Goal: Information Seeking & Learning: Learn about a topic

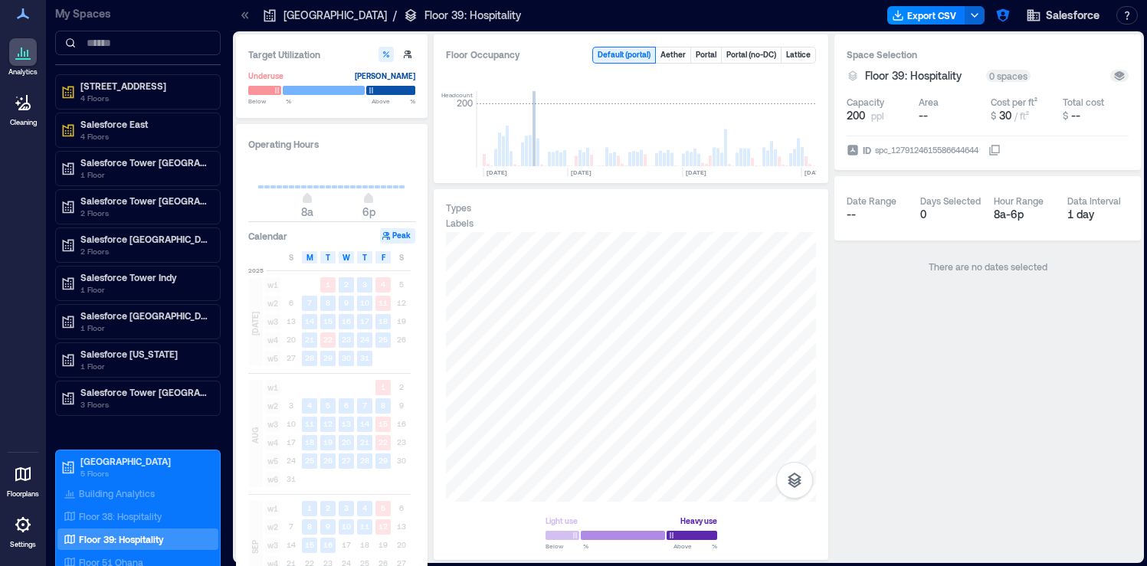
scroll to position [0, 1567]
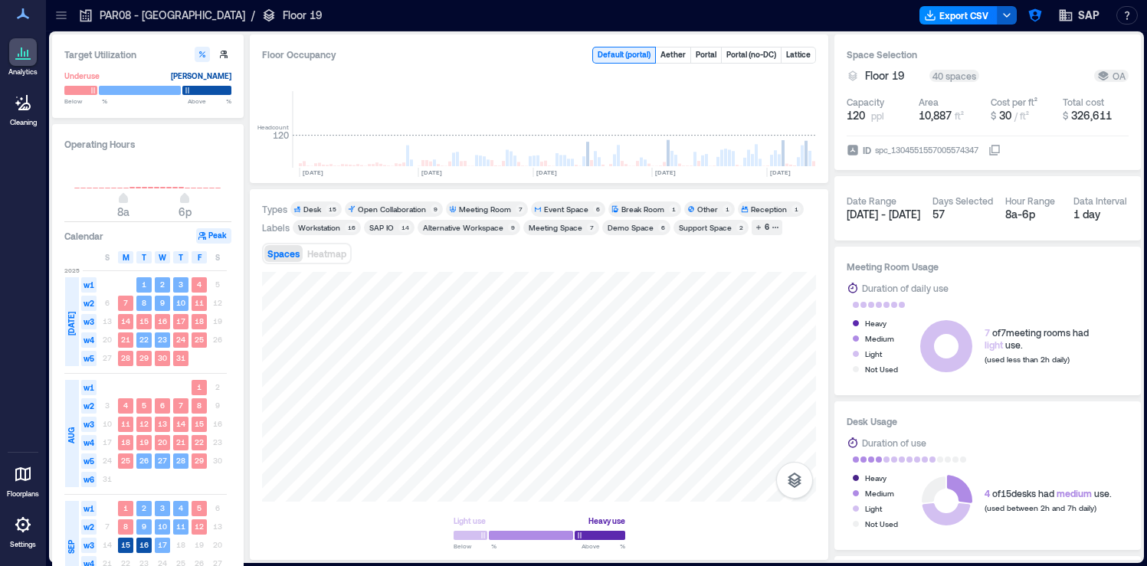
scroll to position [0, 1069]
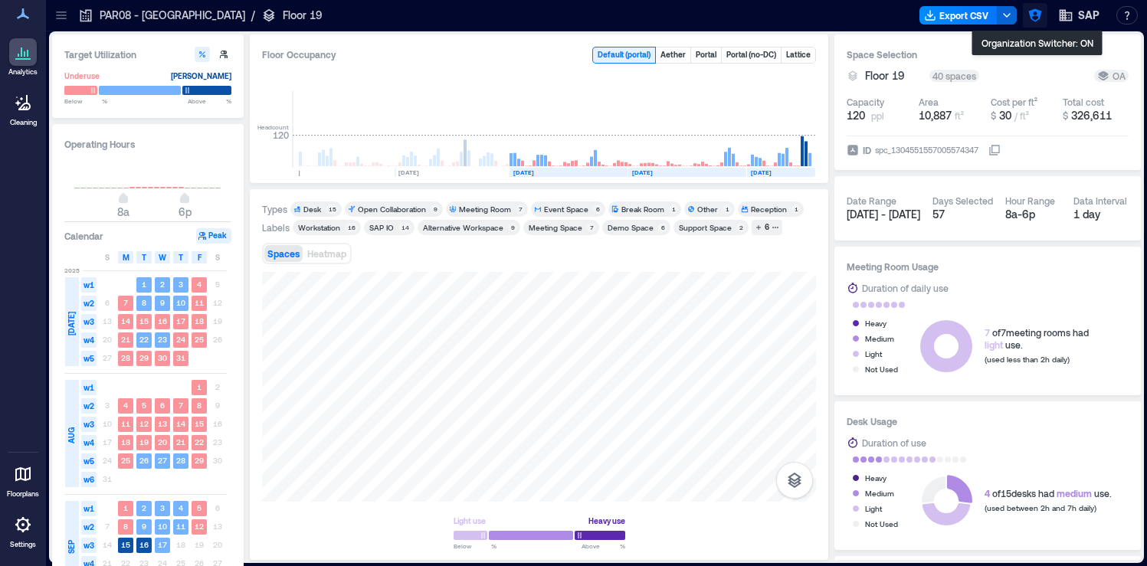
click at [1037, 19] on icon "button" at bounding box center [1034, 15] width 15 height 15
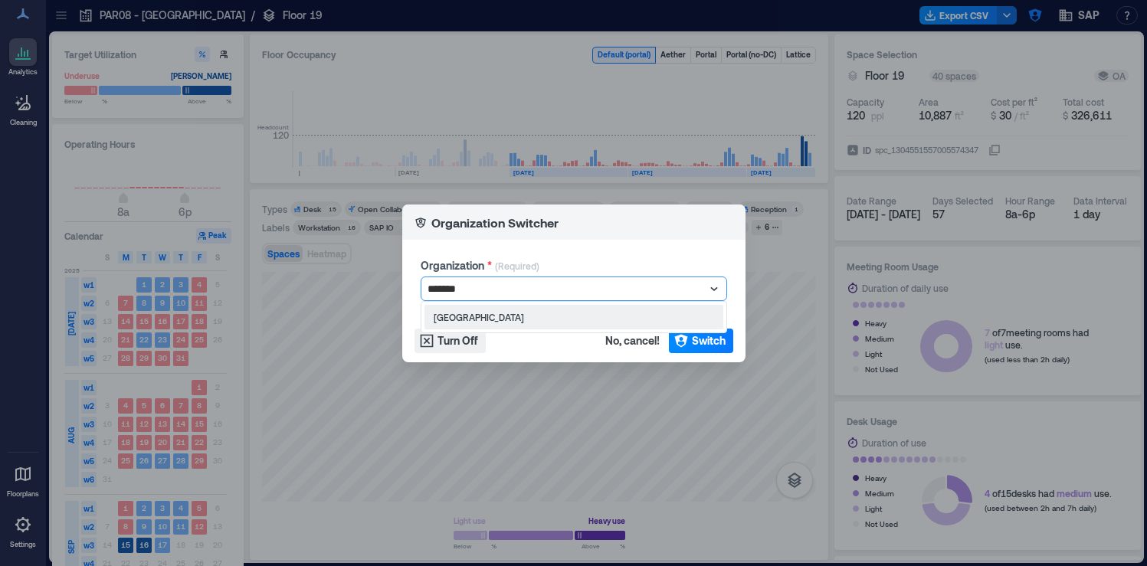
type input "********"
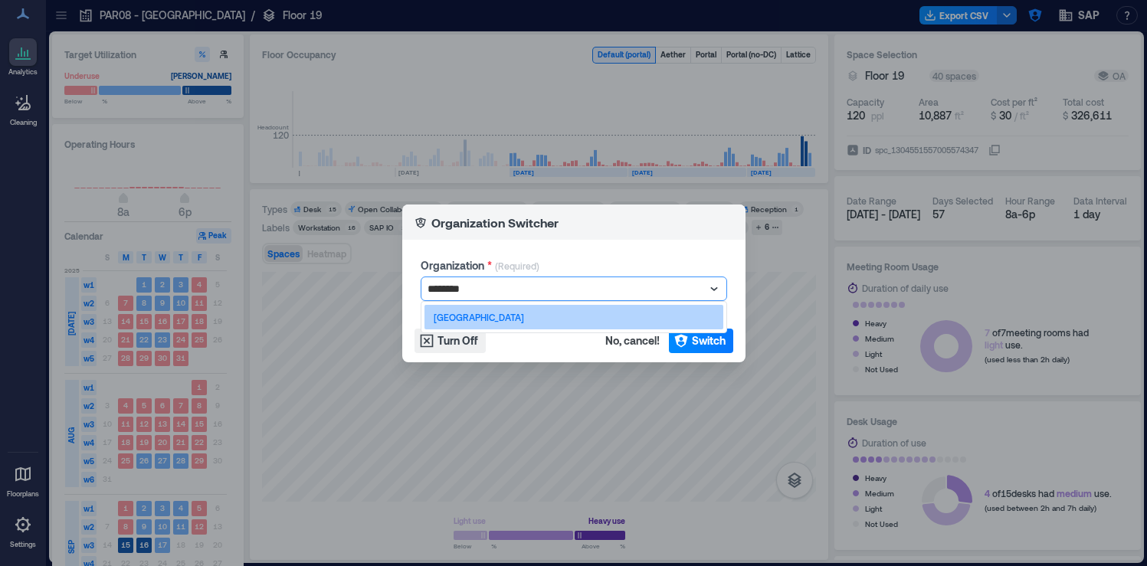
click at [651, 321] on div "Carleton College" at bounding box center [573, 317] width 299 height 25
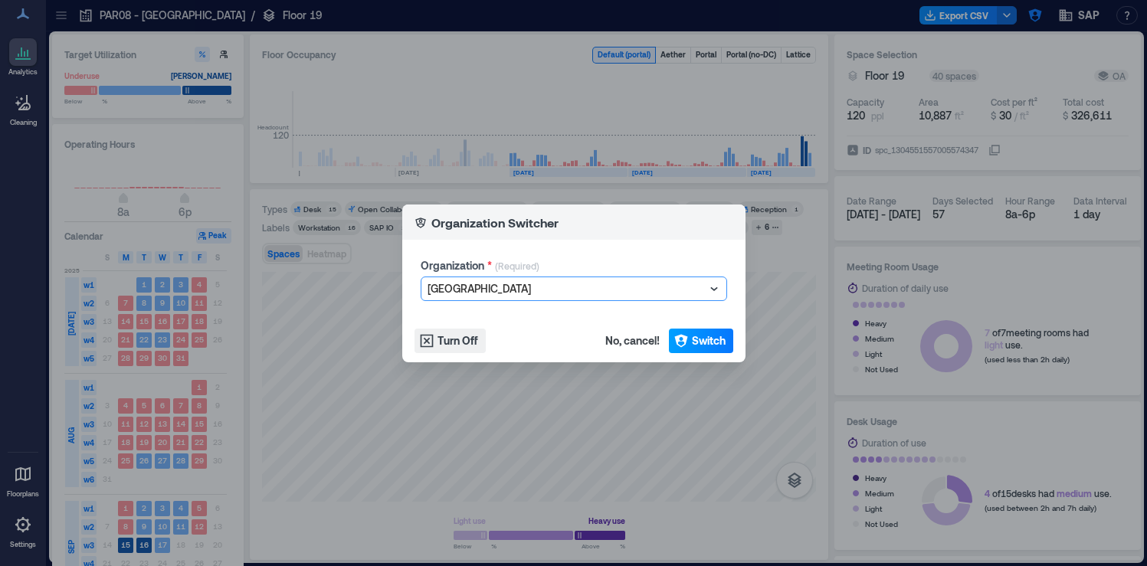
click at [695, 334] on span "Switch" at bounding box center [709, 340] width 34 height 15
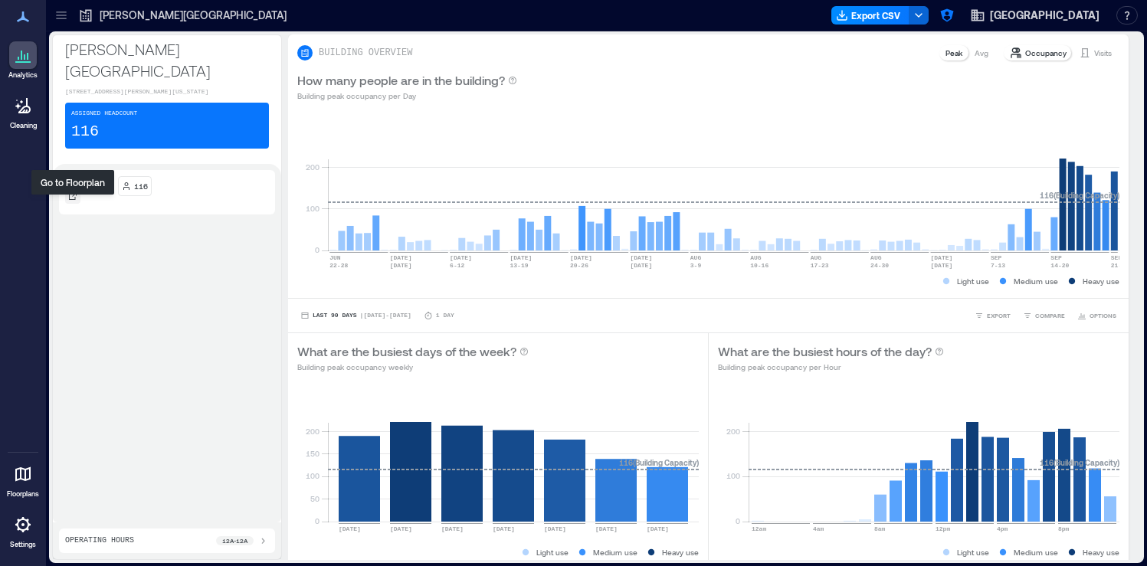
click at [69, 200] on icon at bounding box center [73, 196] width 8 height 8
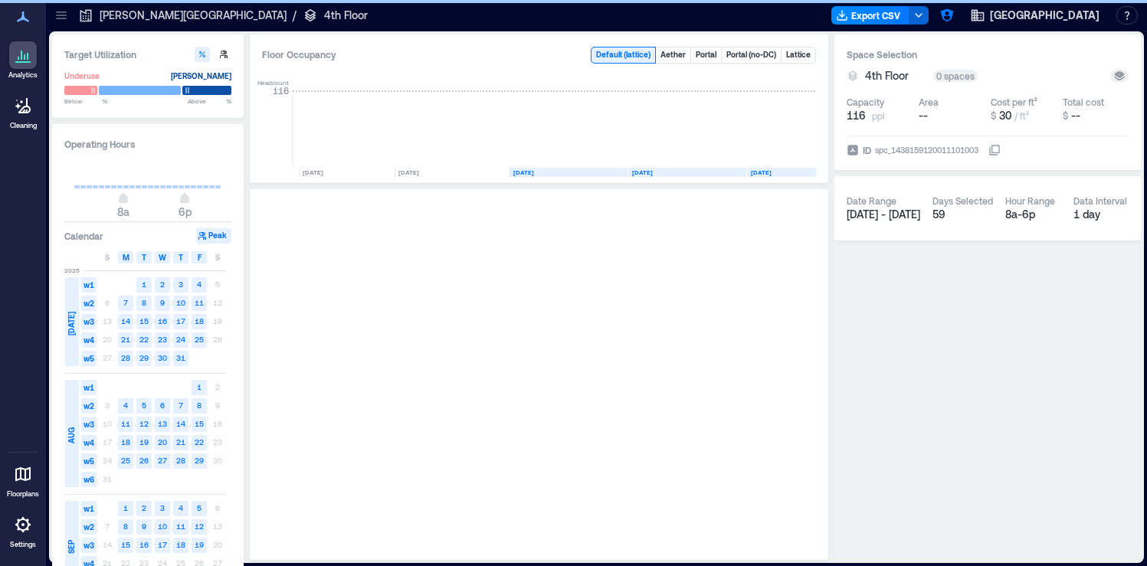
scroll to position [0, 15]
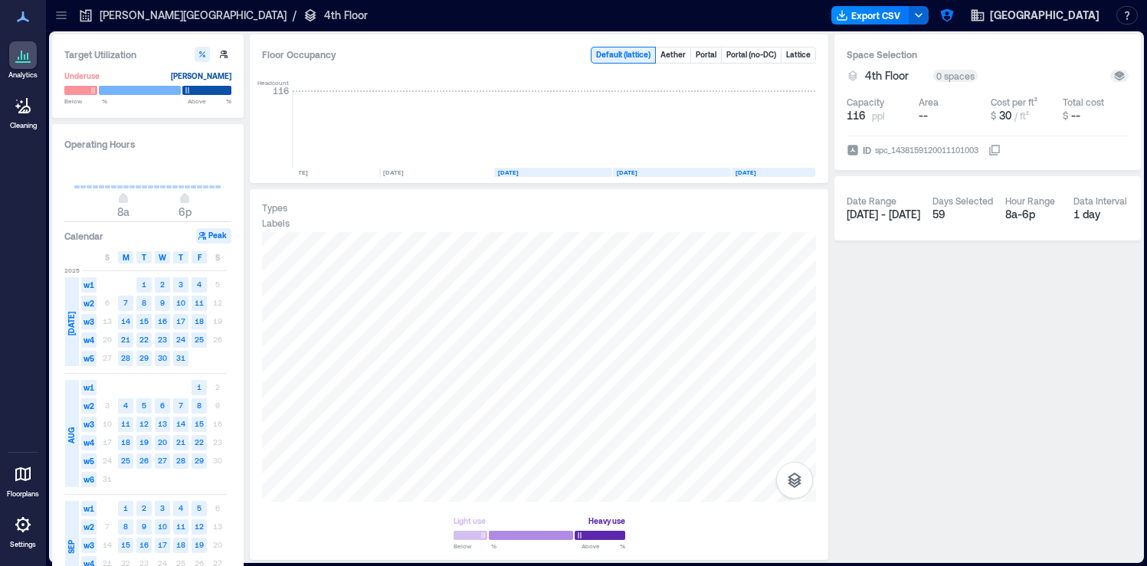
click at [67, 15] on icon at bounding box center [61, 15] width 15 height 15
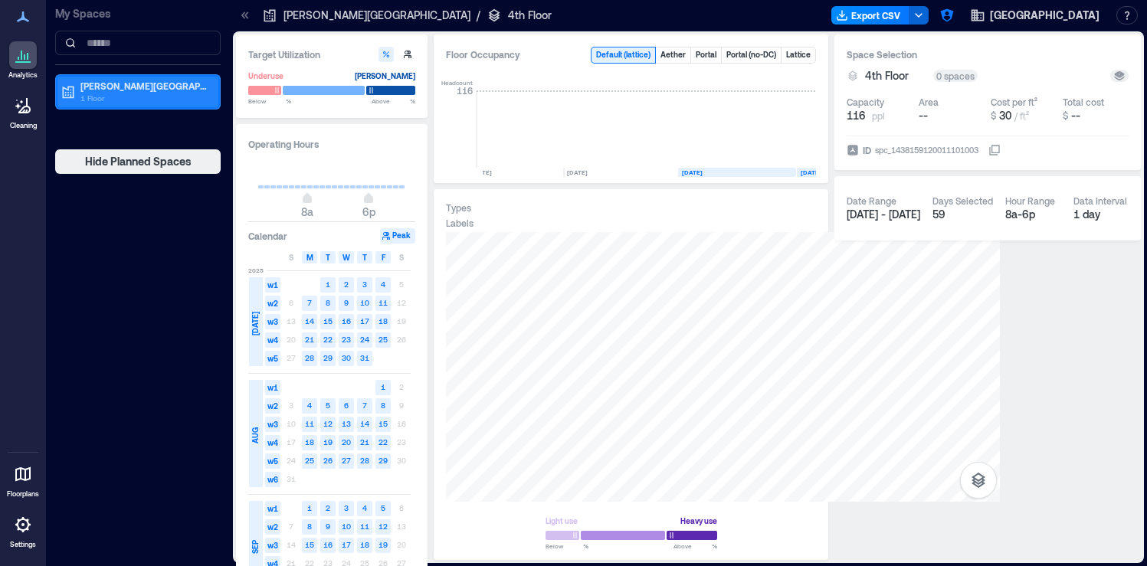
click at [120, 93] on p "1 Floor" at bounding box center [144, 98] width 129 height 12
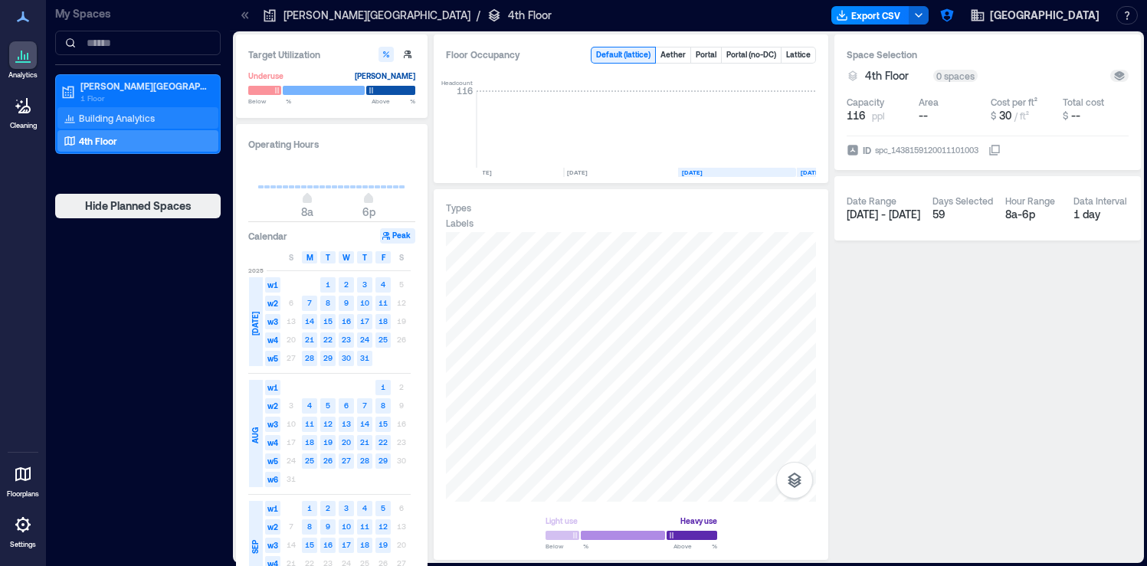
click at [115, 119] on p "Building Analytics" at bounding box center [117, 118] width 76 height 12
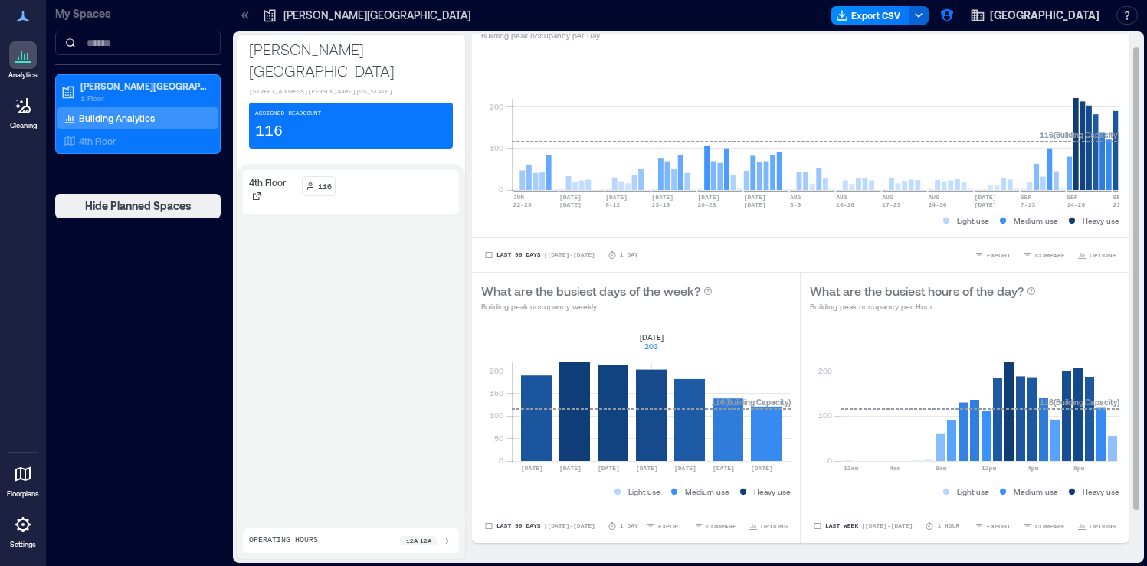
scroll to position [71, 0]
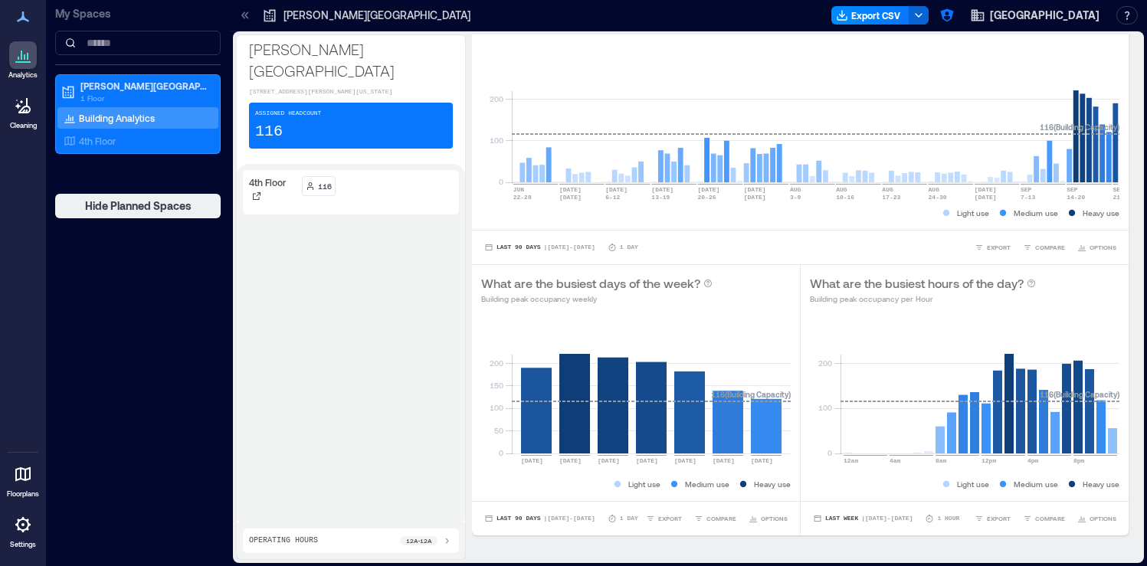
click at [246, 16] on icon at bounding box center [246, 14] width 4 height 7
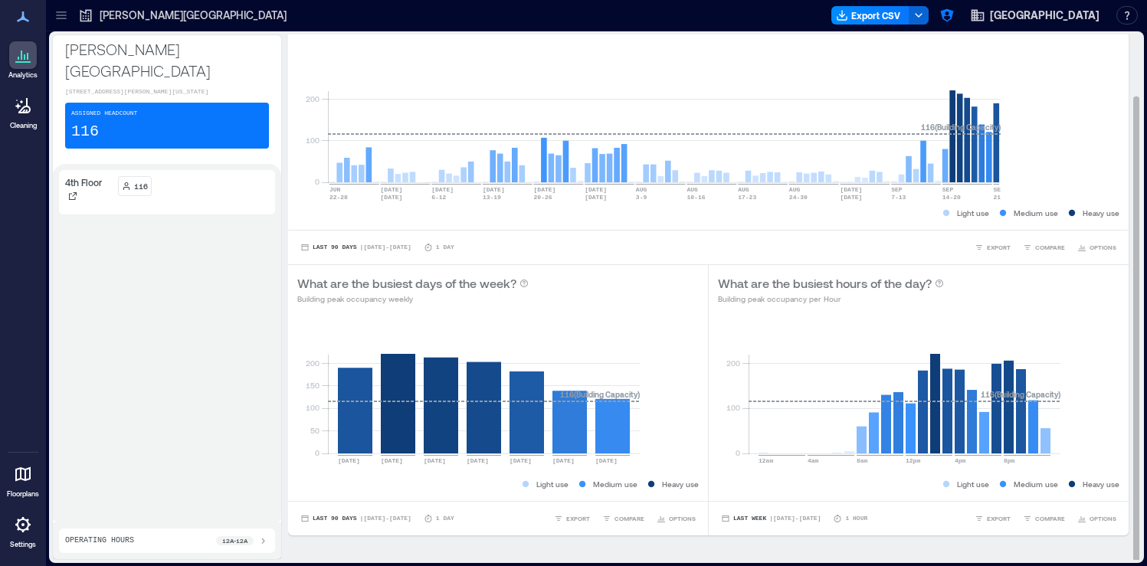
scroll to position [68, 0]
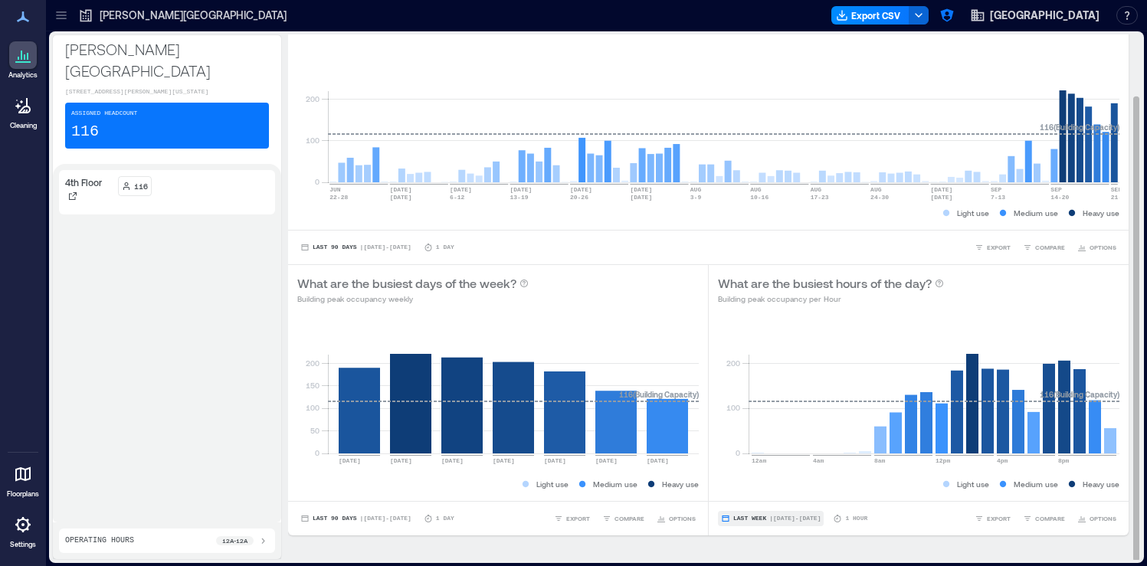
click at [778, 513] on button "Last Week | Sep 14 - Sep 20" at bounding box center [771, 518] width 106 height 15
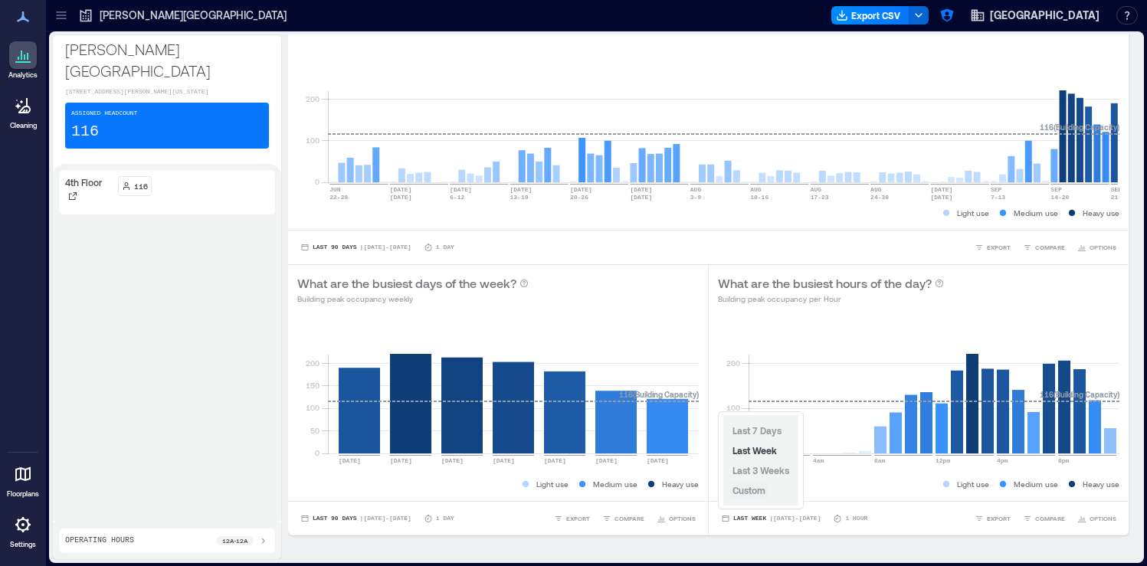
click at [758, 493] on span "Custom" at bounding box center [748, 490] width 33 height 11
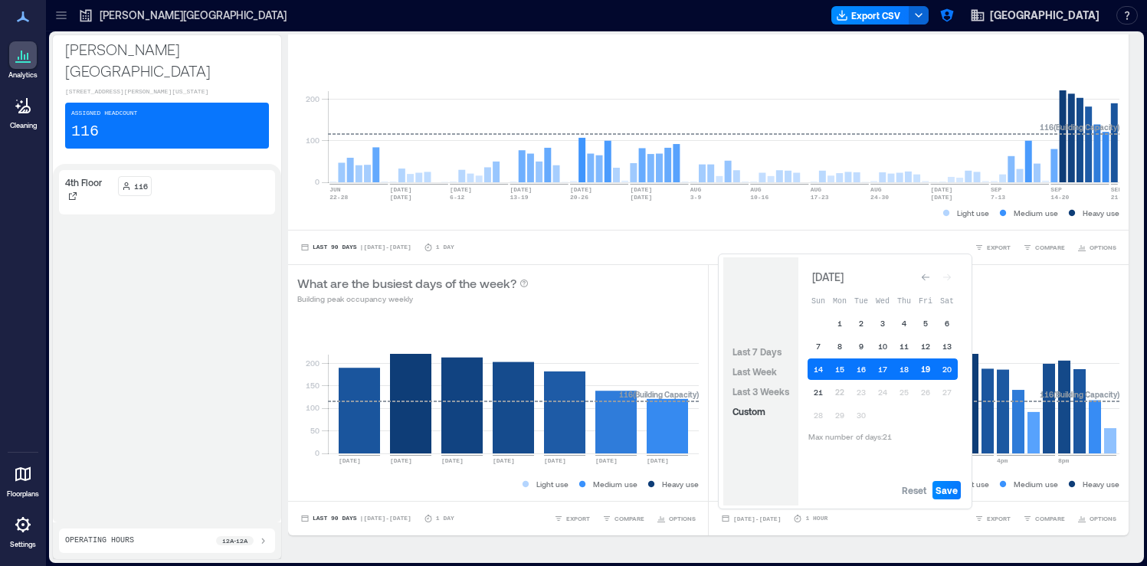
click at [924, 371] on button "19" at bounding box center [925, 369] width 21 height 21
click at [955, 493] on span "Save" at bounding box center [947, 490] width 22 height 12
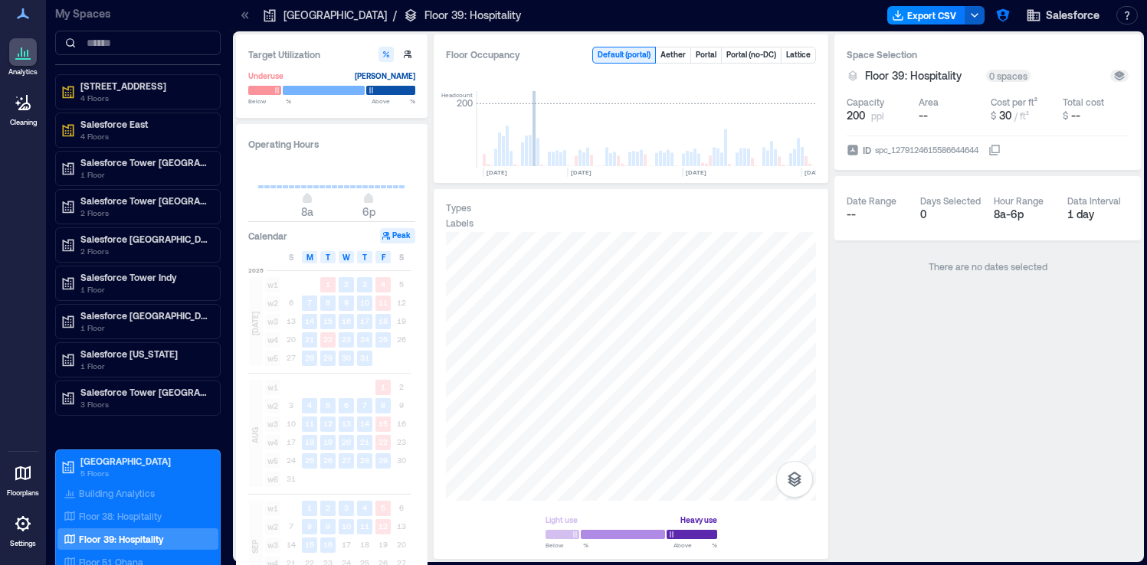
scroll to position [0, 1567]
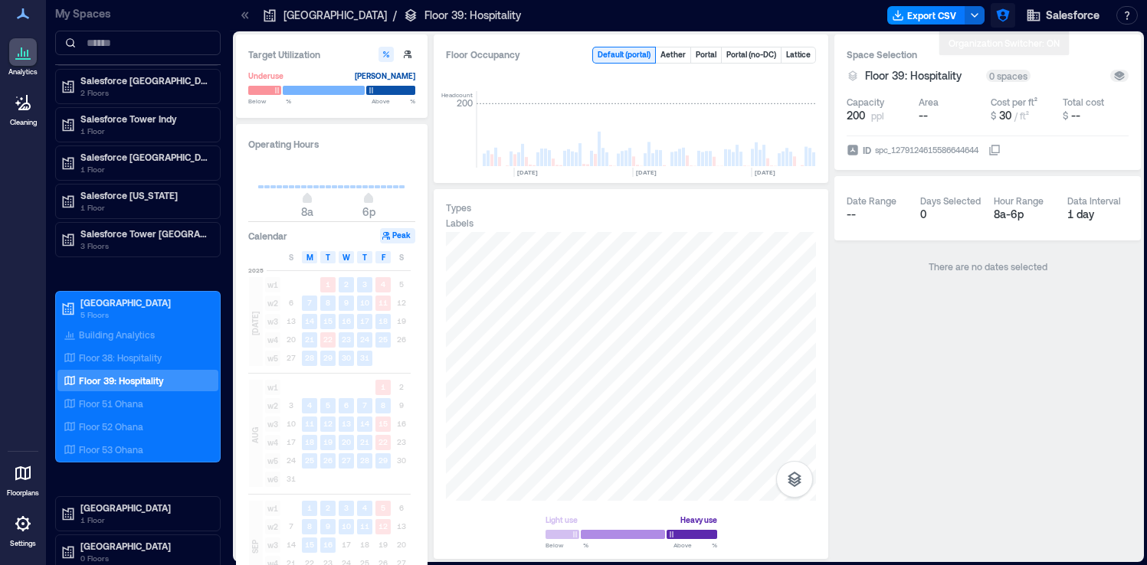
click at [996, 14] on icon "button" at bounding box center [1002, 15] width 15 height 15
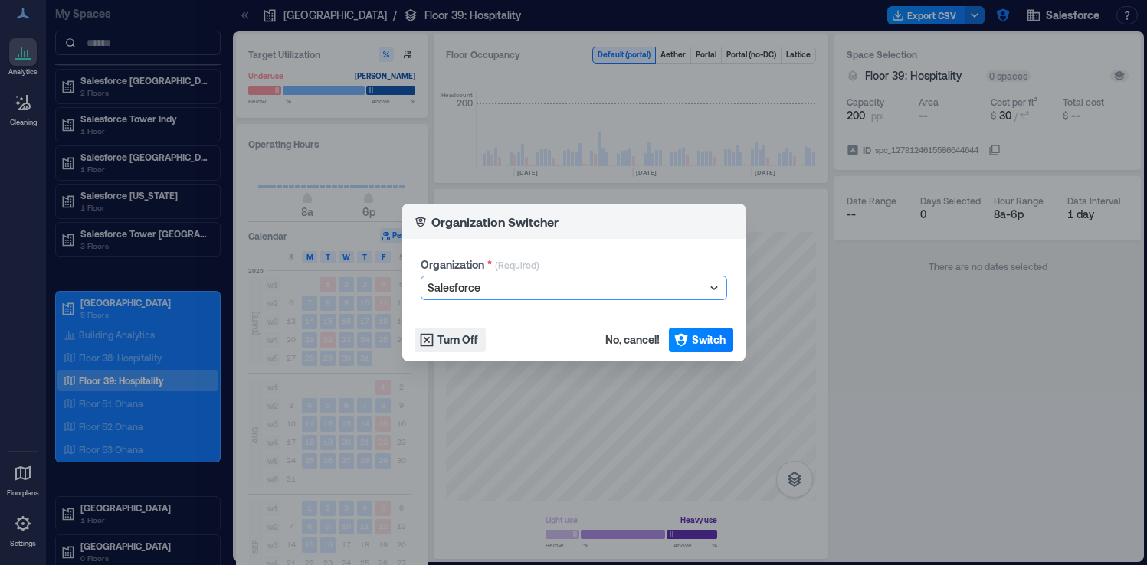
click at [591, 286] on div at bounding box center [566, 288] width 277 height 18
type input "****"
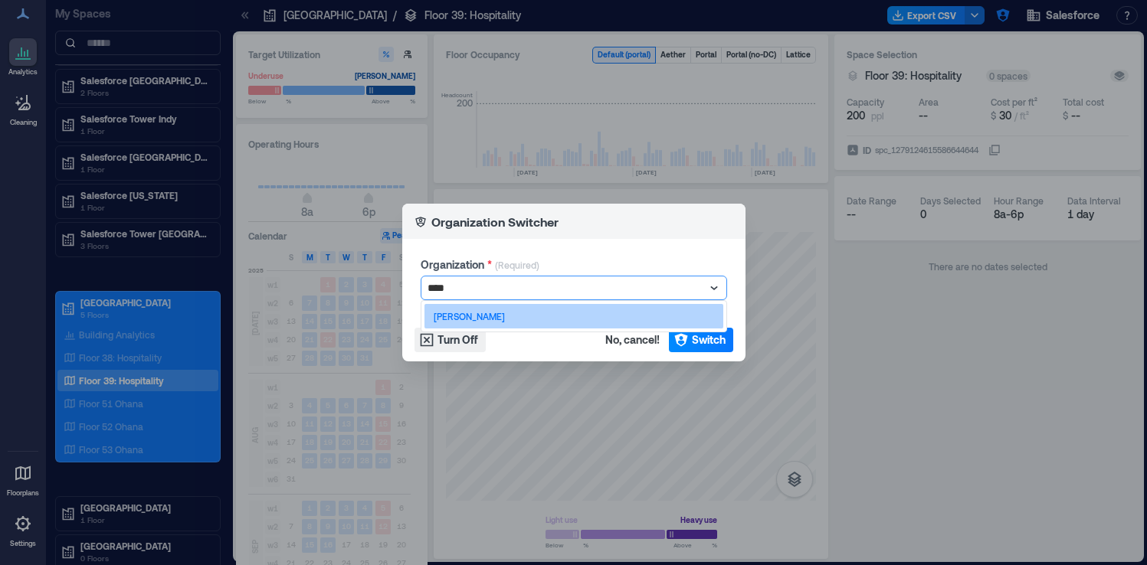
click at [532, 318] on div "J.P. Morgan" at bounding box center [573, 316] width 299 height 25
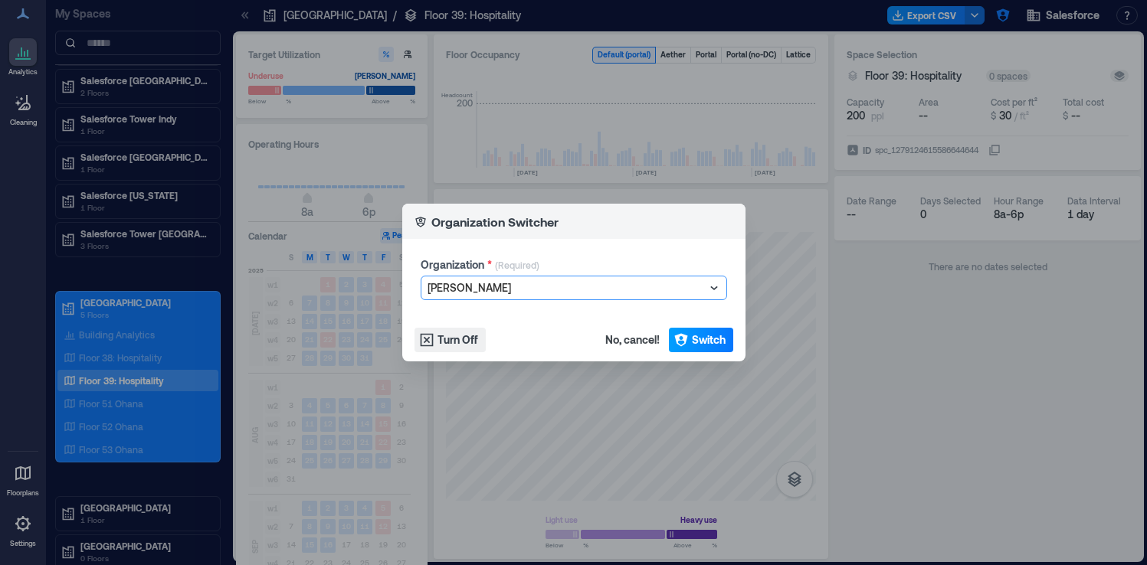
click at [696, 340] on span "Switch" at bounding box center [709, 340] width 34 height 15
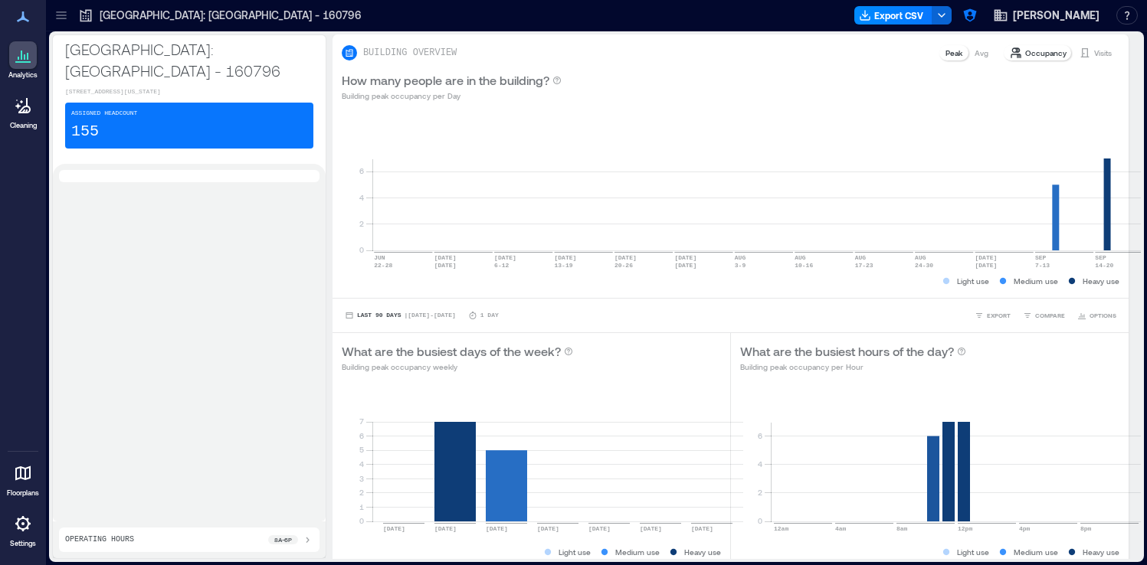
click at [21, 538] on link "Settings" at bounding box center [23, 530] width 37 height 48
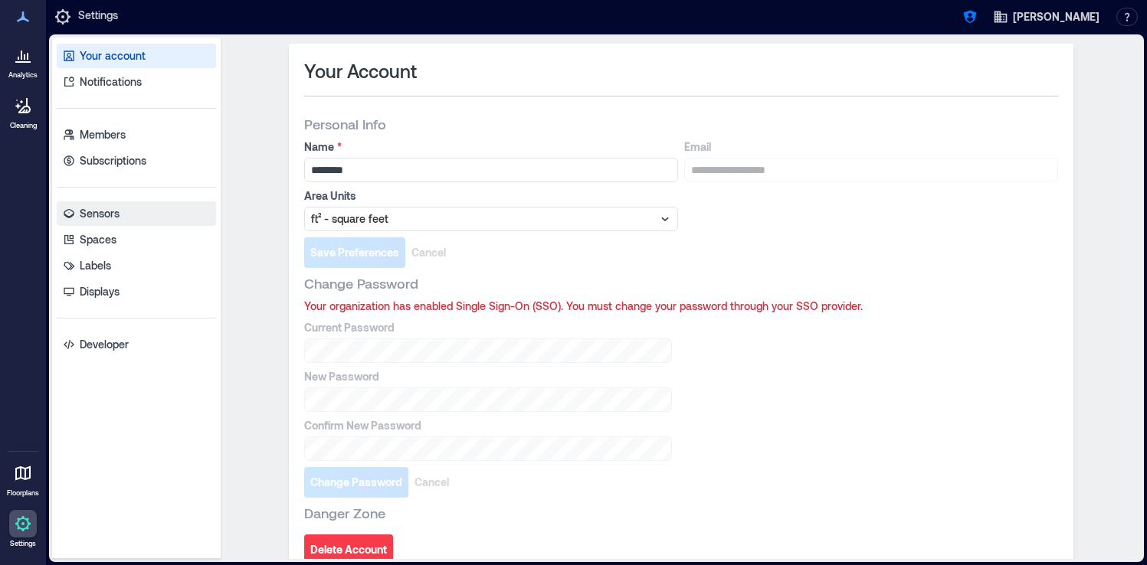
click at [154, 221] on link "Sensors" at bounding box center [136, 214] width 159 height 25
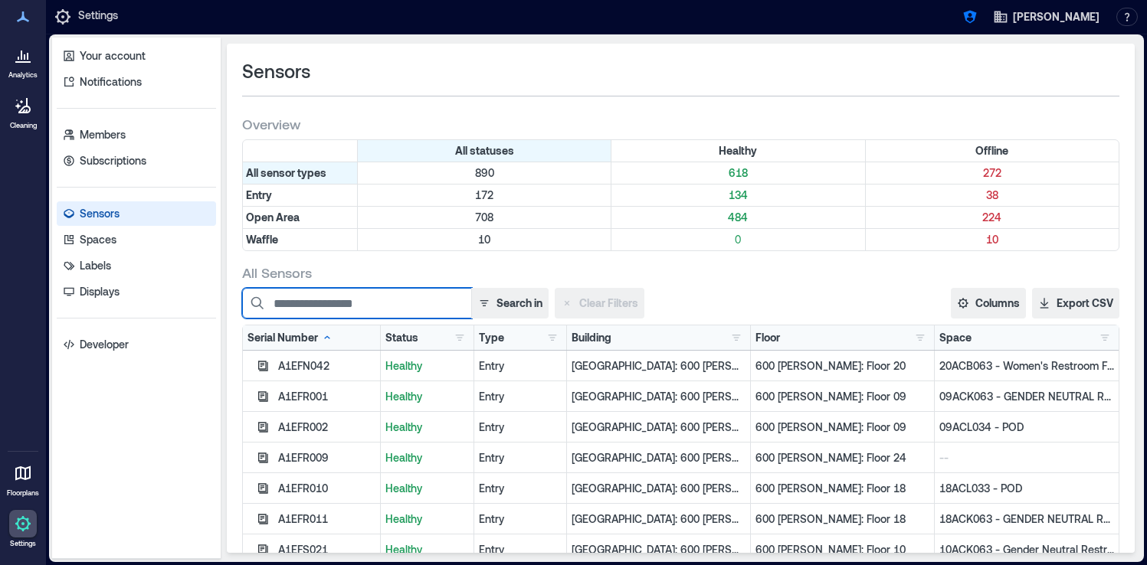
click at [382, 303] on input at bounding box center [357, 303] width 230 height 31
click at [733, 340] on button "button" at bounding box center [736, 337] width 18 height 15
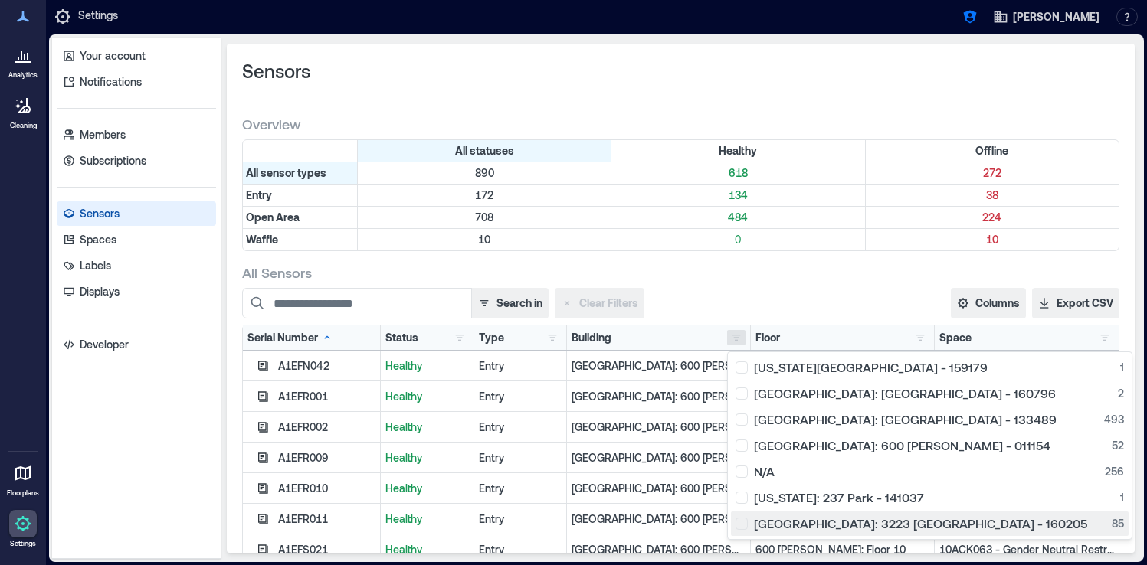
click at [746, 521] on div "Palo Alto: 3223 Hanover - 160205 85" at bounding box center [930, 523] width 388 height 15
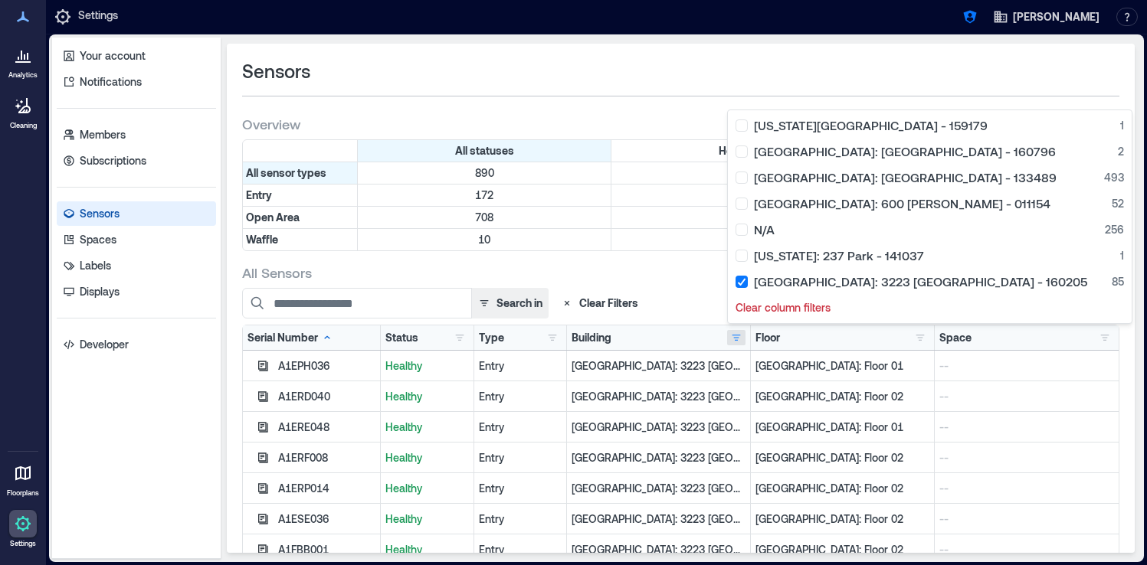
click at [669, 285] on div "All Sensors Search in Clear Filters Columns Serial Number Status Type Building …" at bounding box center [680, 499] width 877 height 471
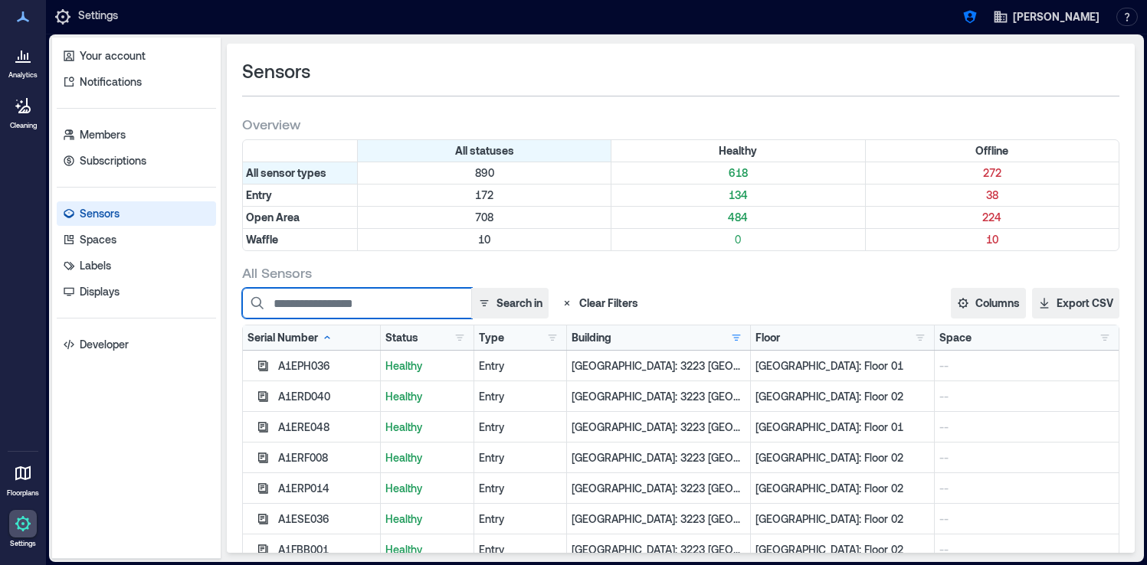
click at [333, 300] on input at bounding box center [357, 303] width 230 height 31
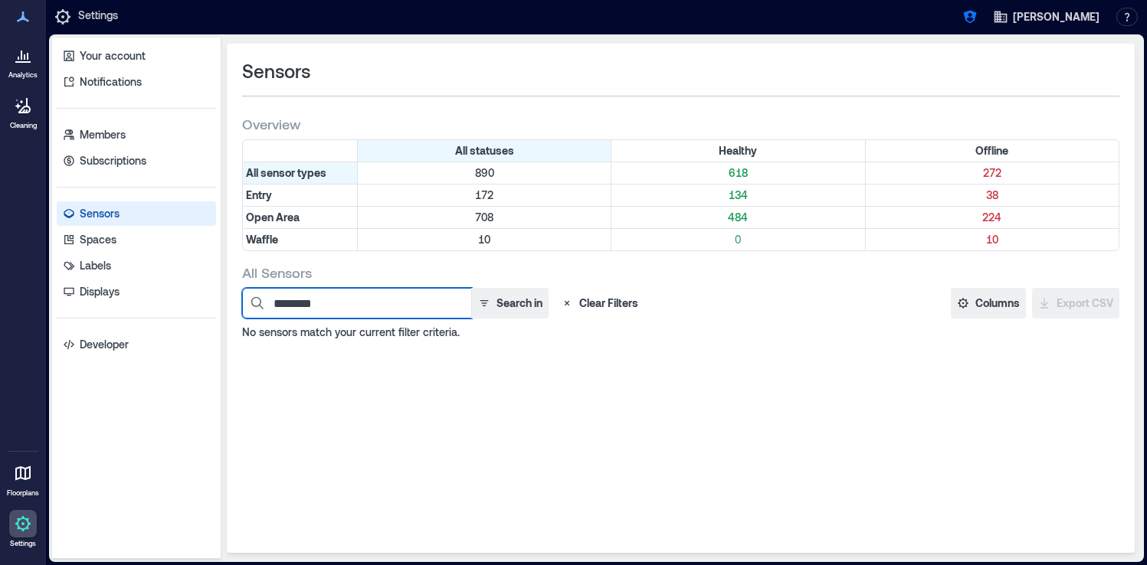
click at [296, 304] on input "********" at bounding box center [357, 303] width 230 height 31
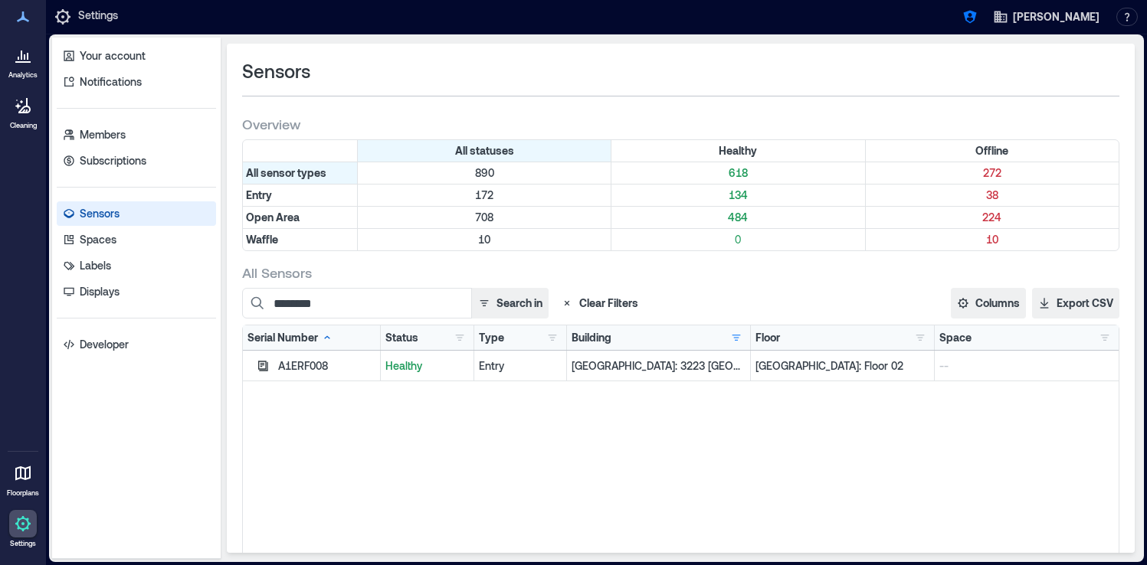
click at [494, 487] on div "A1ERF008 Healthy Entry Palo Alto: 3223 Hanover - 160205 Palo Alto: Floor 02 --" at bounding box center [681, 542] width 876 height 383
click at [261, 365] on icon "button" at bounding box center [263, 366] width 10 height 10
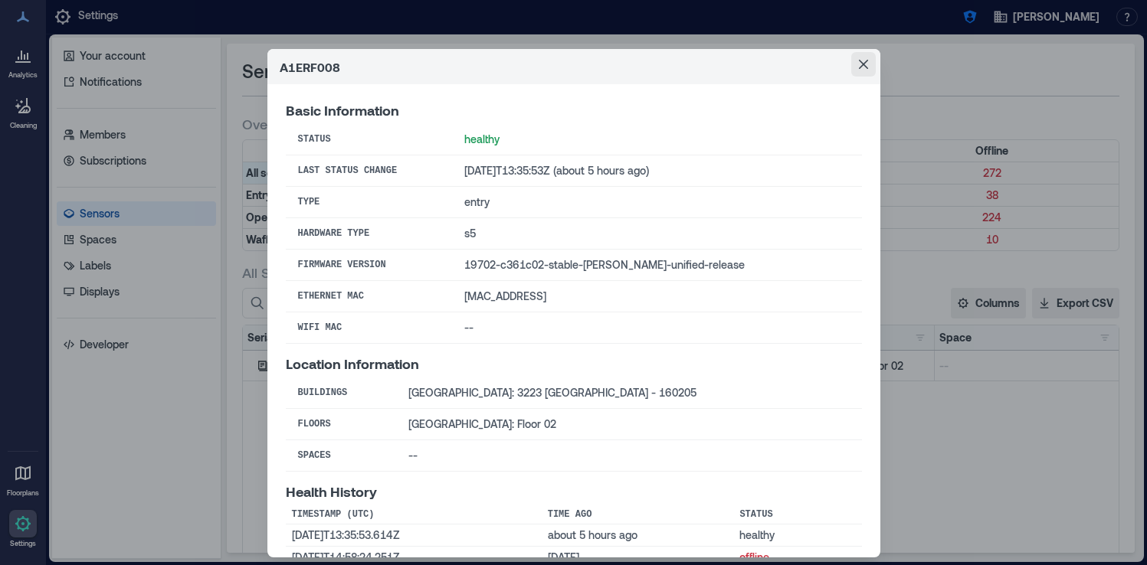
click at [870, 63] on button "Close" at bounding box center [863, 64] width 25 height 25
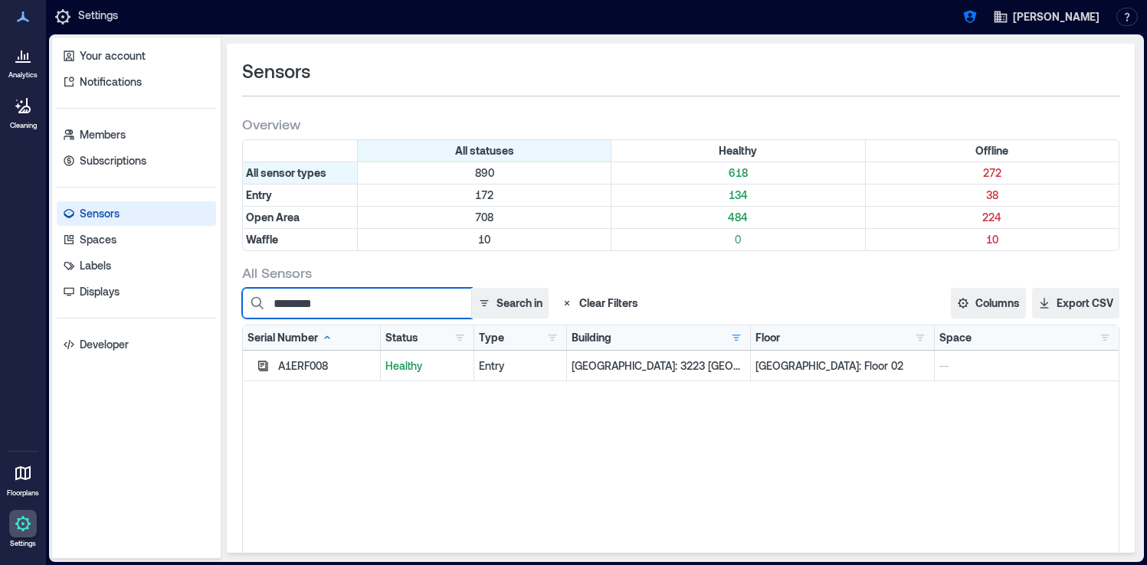
click at [303, 295] on input "********" at bounding box center [357, 303] width 230 height 31
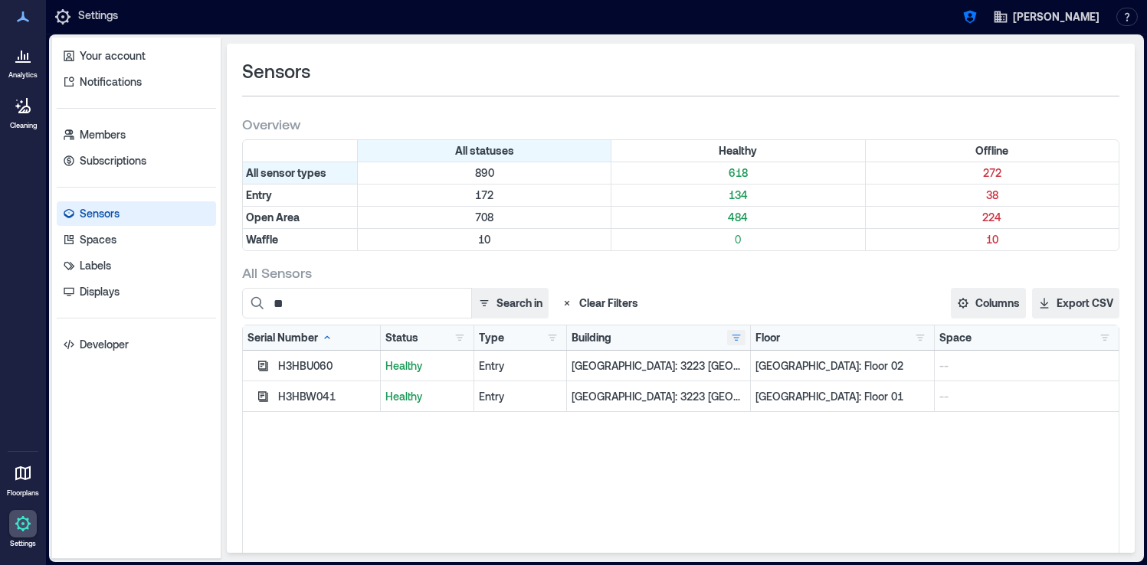
click at [741, 341] on button "button" at bounding box center [736, 337] width 18 height 15
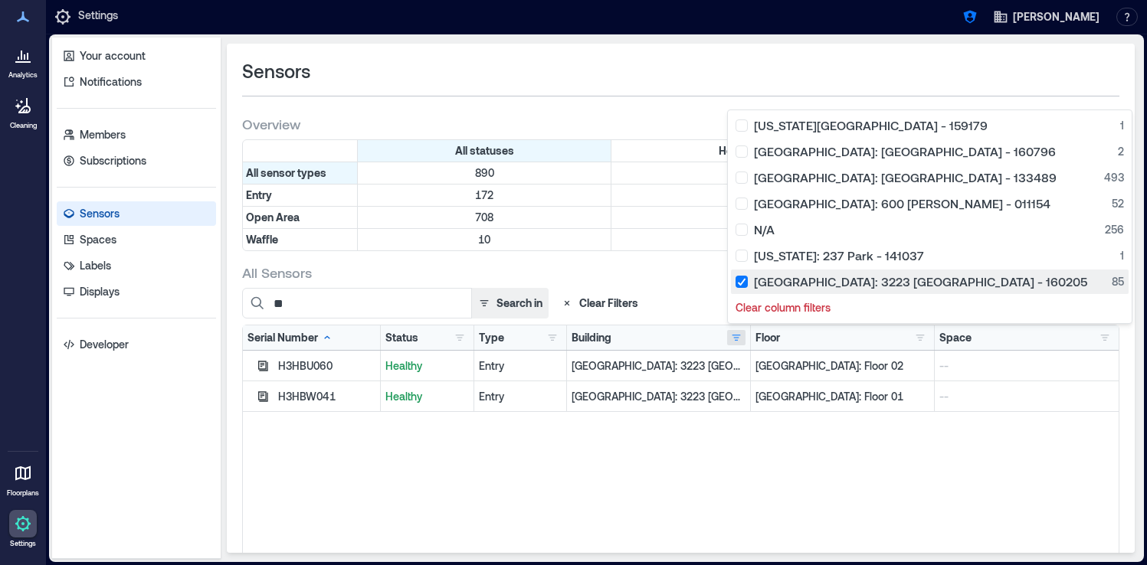
click at [743, 286] on div "Palo Alto: 3223 Hanover - 160205 85" at bounding box center [930, 281] width 388 height 15
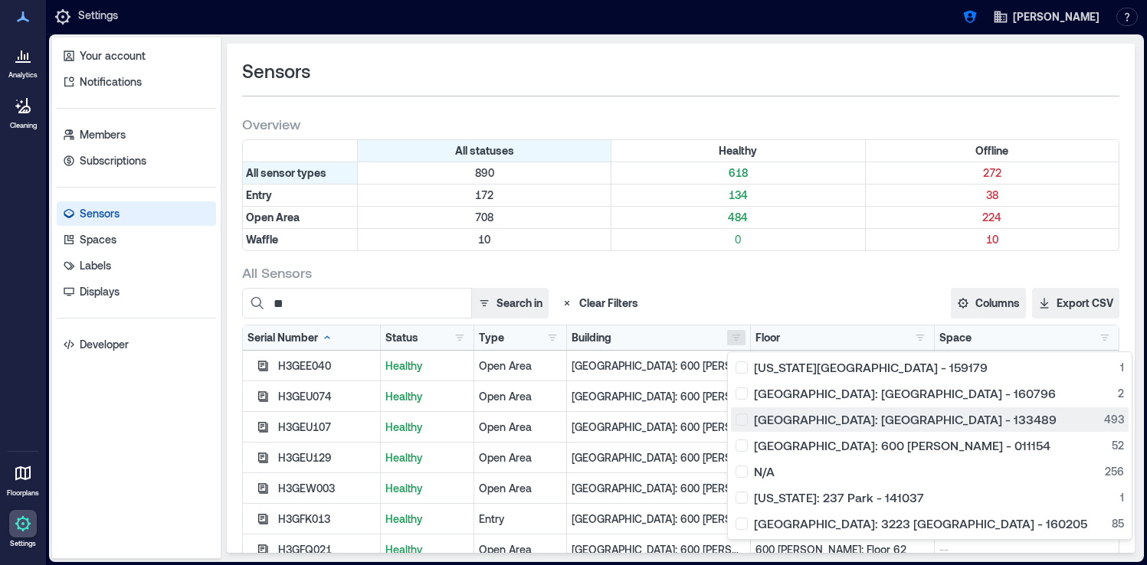
click at [745, 424] on div "Glasgow: Argyle Street - 133489 493" at bounding box center [930, 419] width 388 height 15
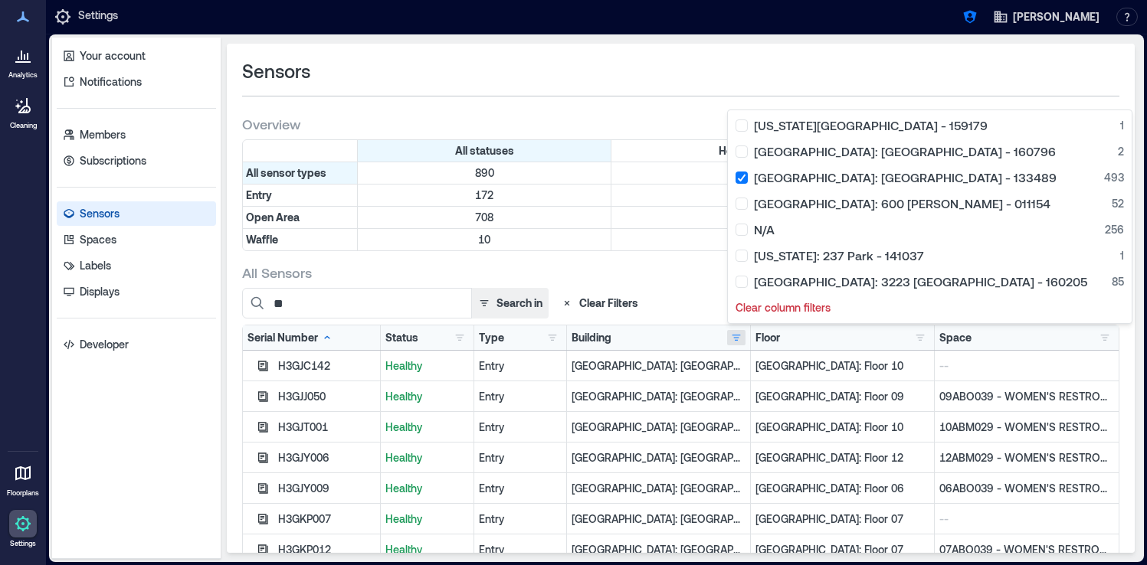
click at [660, 280] on div "All Sensors" at bounding box center [680, 273] width 877 height 18
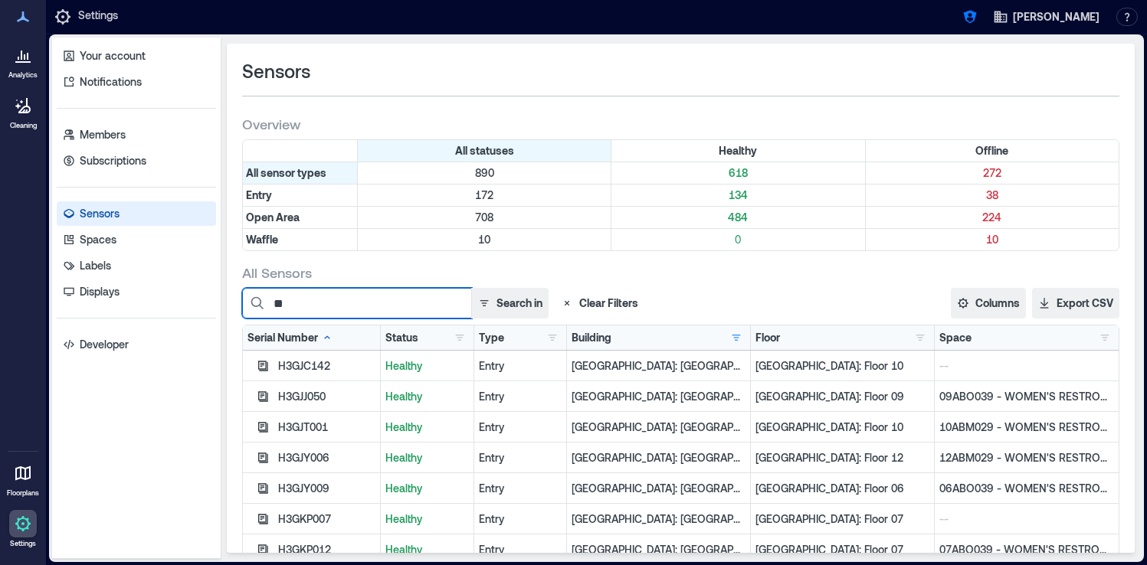
click at [329, 305] on input "**" at bounding box center [357, 303] width 230 height 31
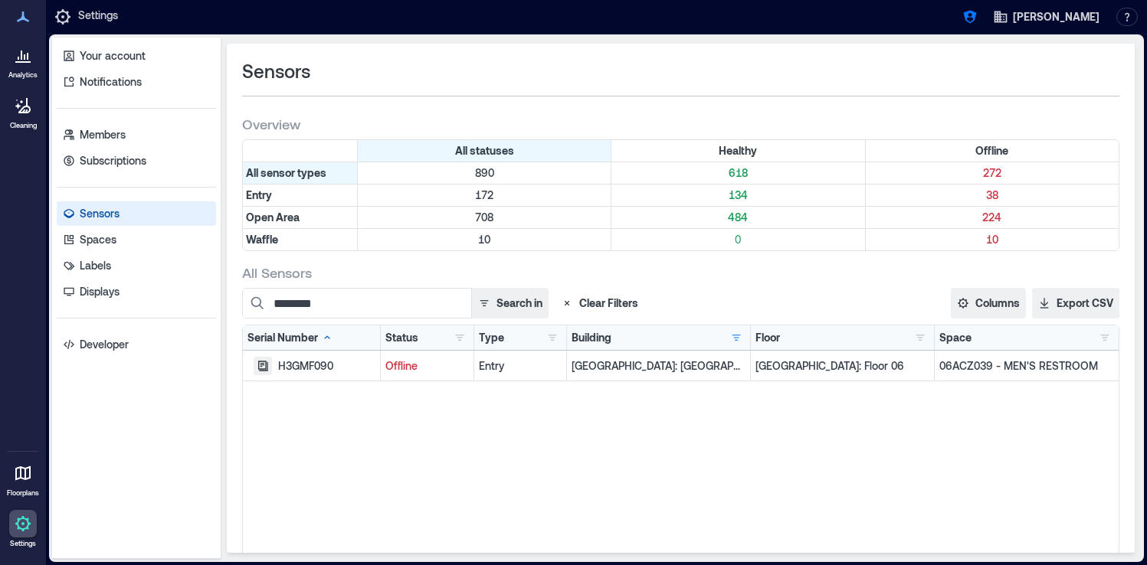
click at [262, 367] on icon "button" at bounding box center [263, 366] width 12 height 12
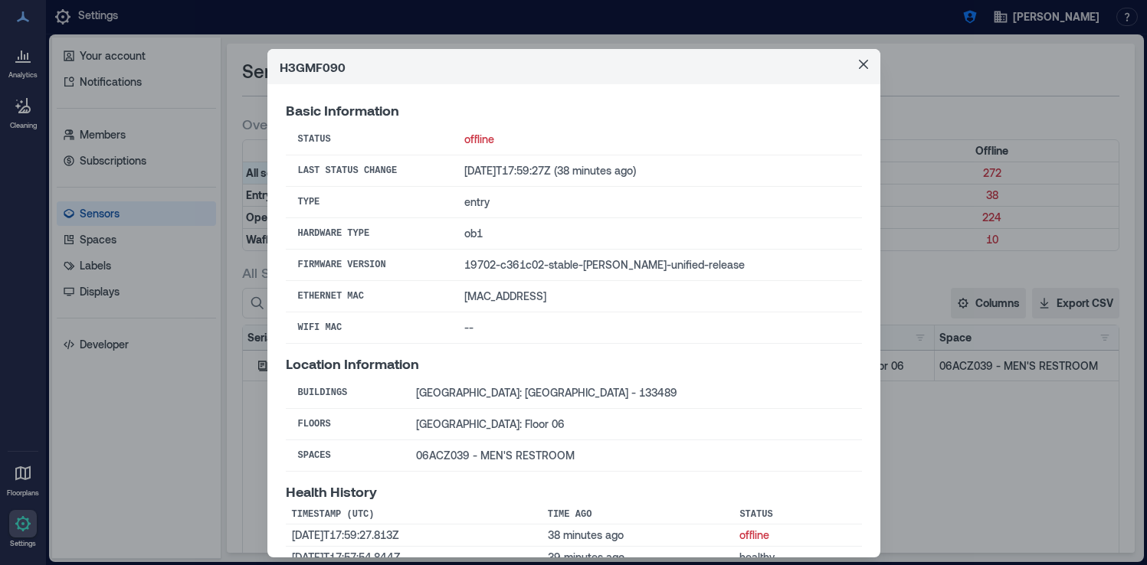
click at [246, 463] on div "H3GMF090 Basic Information Status offline Last Status Change 2025-09-22T17:59:2…" at bounding box center [573, 282] width 1147 height 565
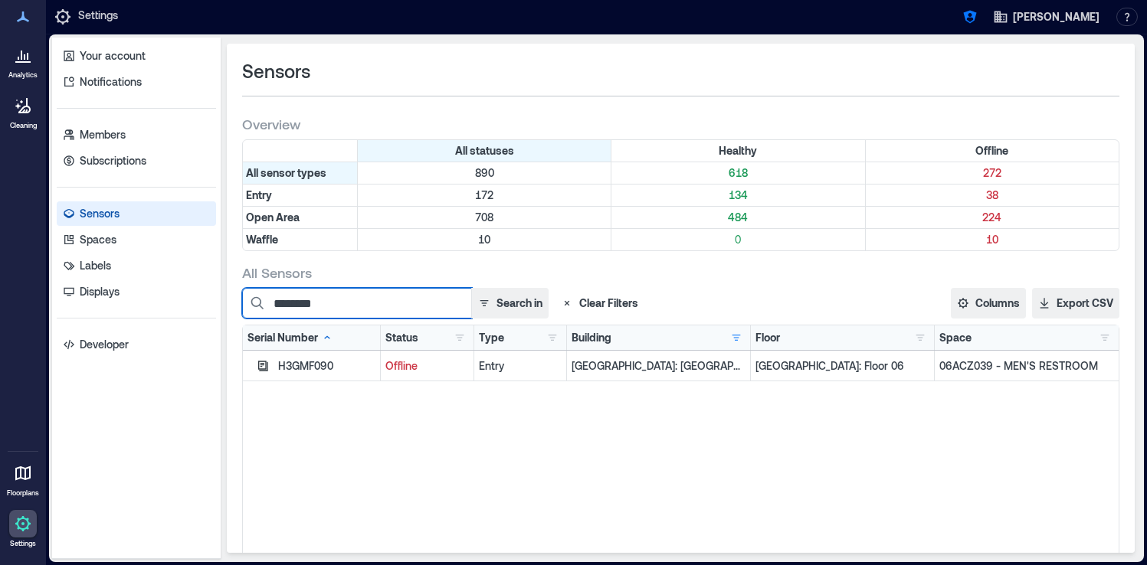
click at [372, 298] on input "********" at bounding box center [357, 303] width 230 height 31
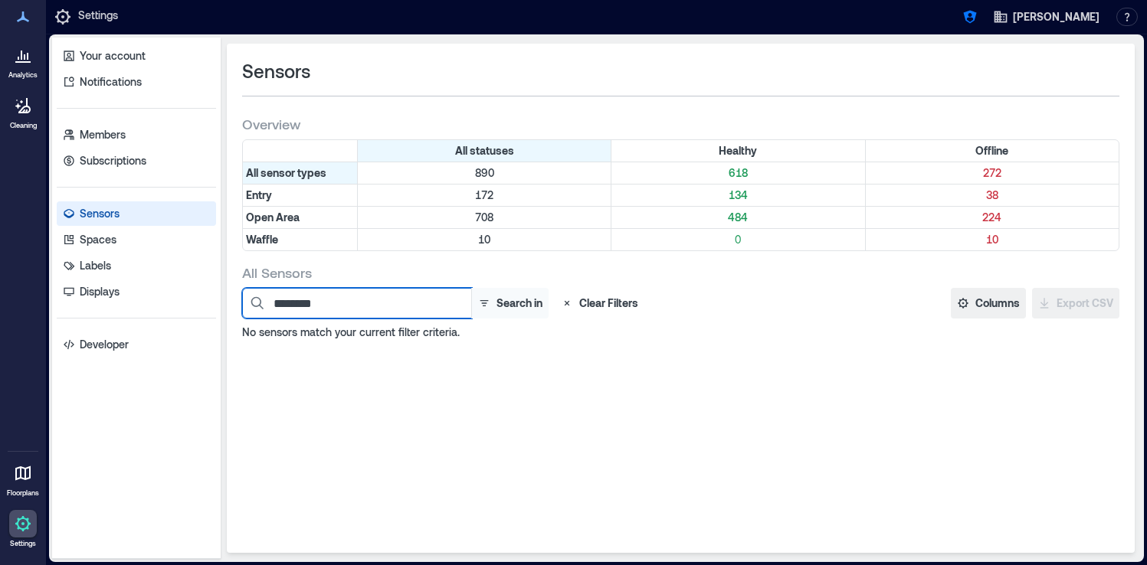
type input "********"
click at [507, 302] on button "Search in" at bounding box center [509, 303] width 77 height 31
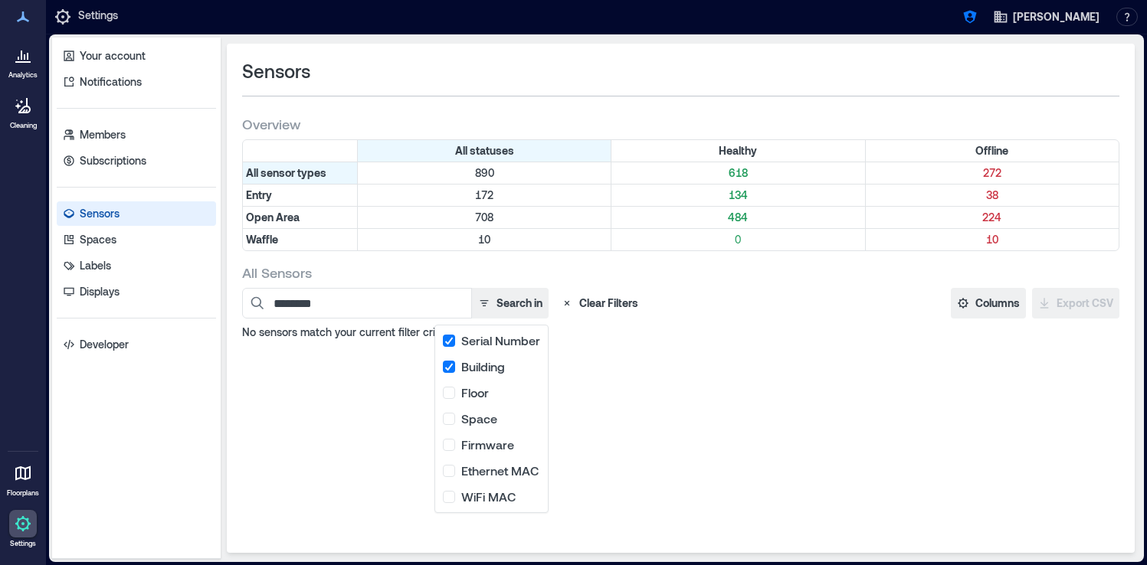
click at [507, 302] on button "Search in" at bounding box center [509, 303] width 77 height 31
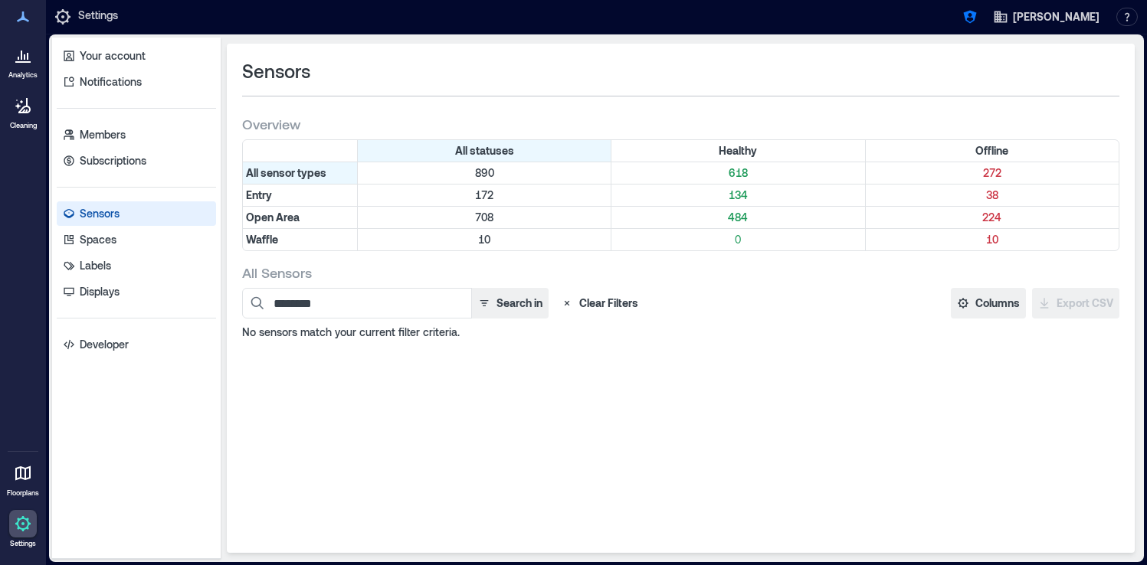
click at [585, 349] on div "Sensors Overview All statuses Healthy Offline All sensor types 890 618 272 Entr…" at bounding box center [681, 299] width 908 height 510
click at [563, 297] on icon "button" at bounding box center [567, 303] width 12 height 12
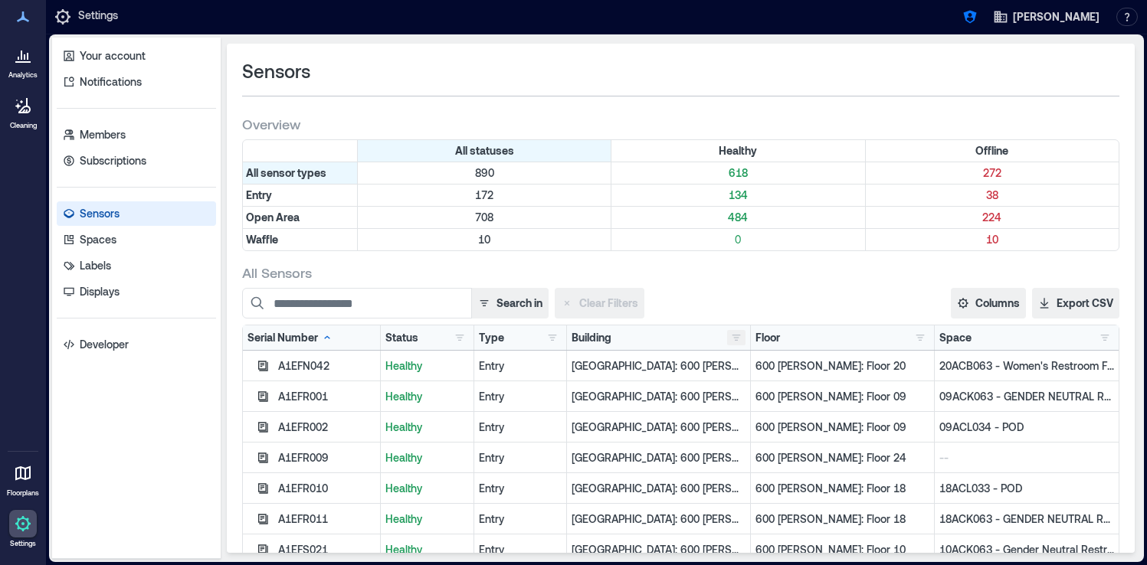
click at [727, 342] on button "button" at bounding box center [736, 337] width 18 height 15
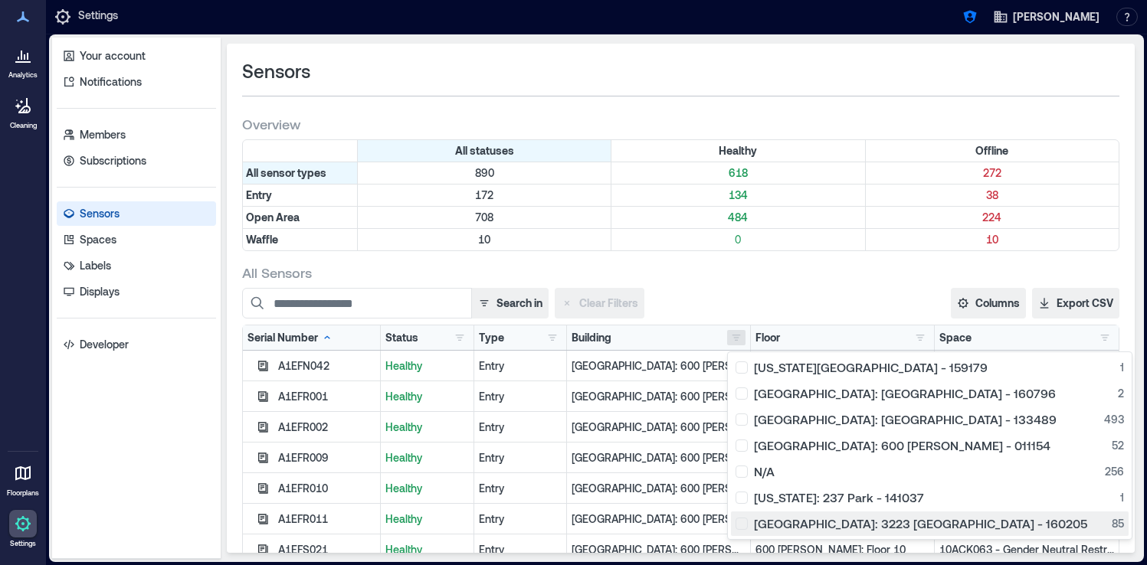
click at [746, 526] on div "Palo Alto: 3223 Hanover - 160205 85" at bounding box center [930, 523] width 388 height 15
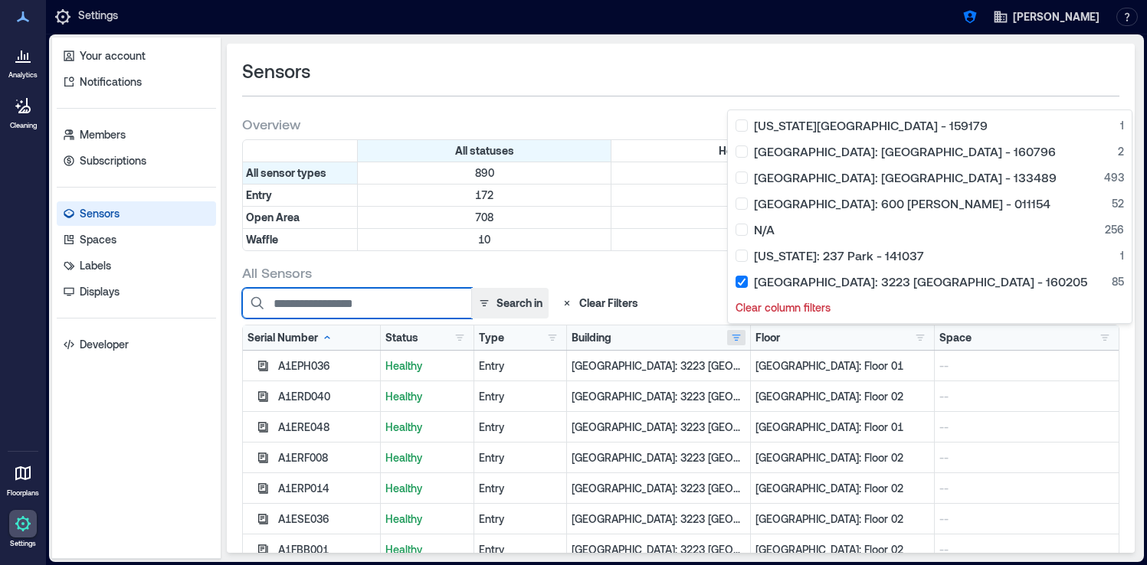
click at [375, 305] on input at bounding box center [357, 303] width 230 height 31
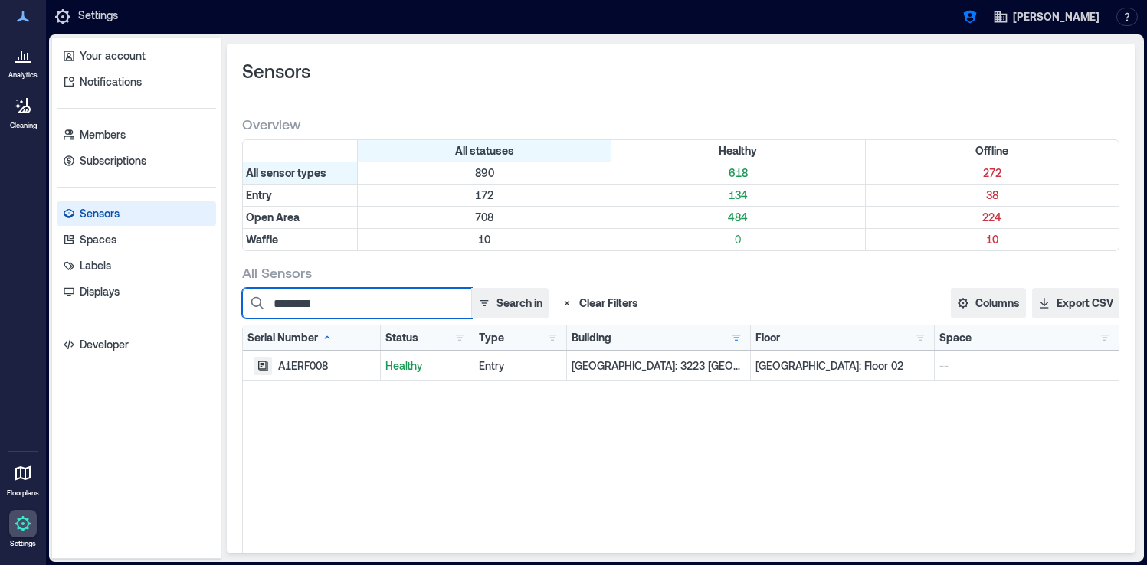
type input "********"
click at [261, 370] on icon "button" at bounding box center [263, 366] width 10 height 10
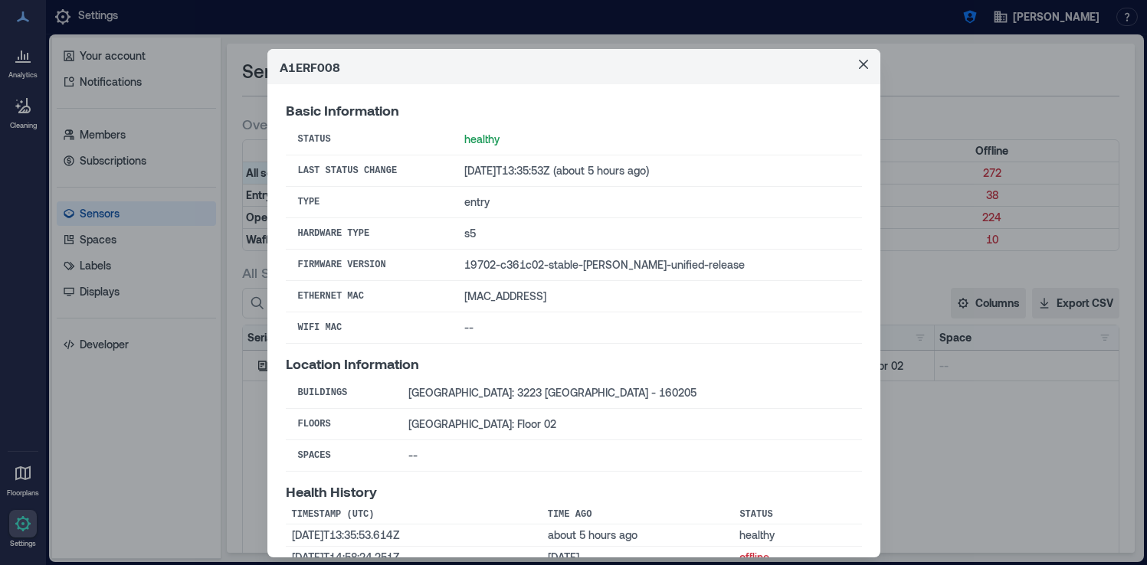
click at [162, 395] on div "A1ERF008 Basic Information Status healthy Last Status Change 2025-09-22T13:35:5…" at bounding box center [573, 282] width 1147 height 565
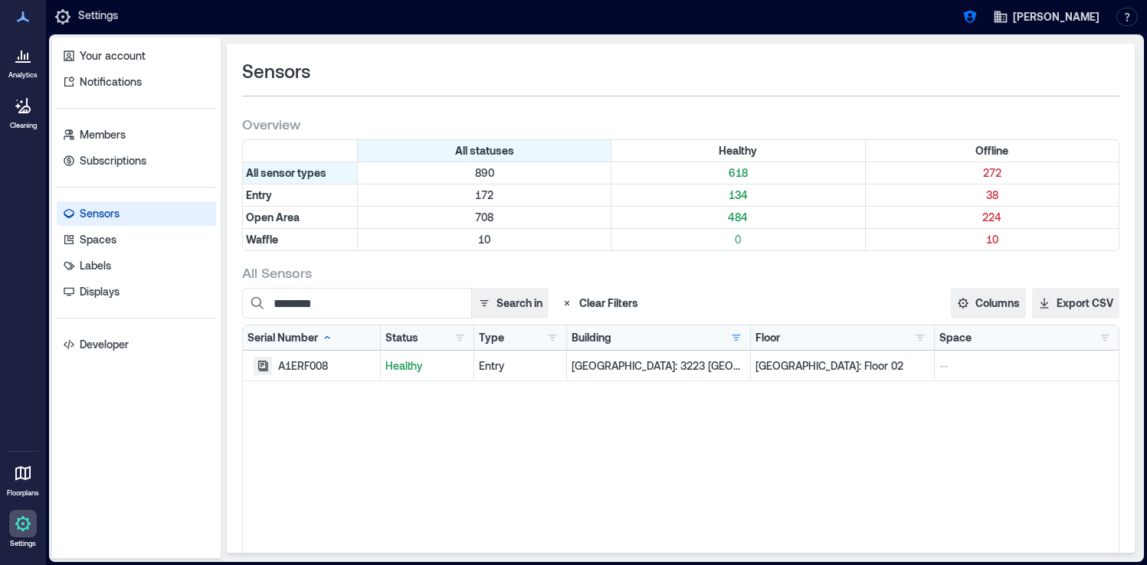
click at [269, 362] on button "button" at bounding box center [263, 366] width 18 height 18
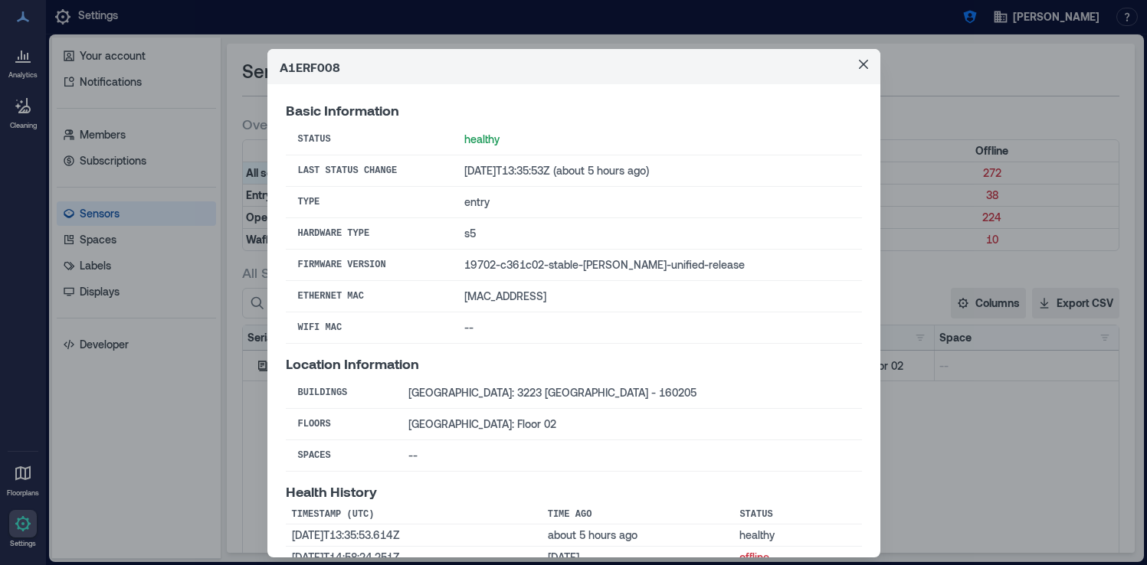
click at [951, 93] on div "A1ERF008 Basic Information Status healthy Last Status Change 2025-09-22T13:35:5…" at bounding box center [573, 282] width 1147 height 565
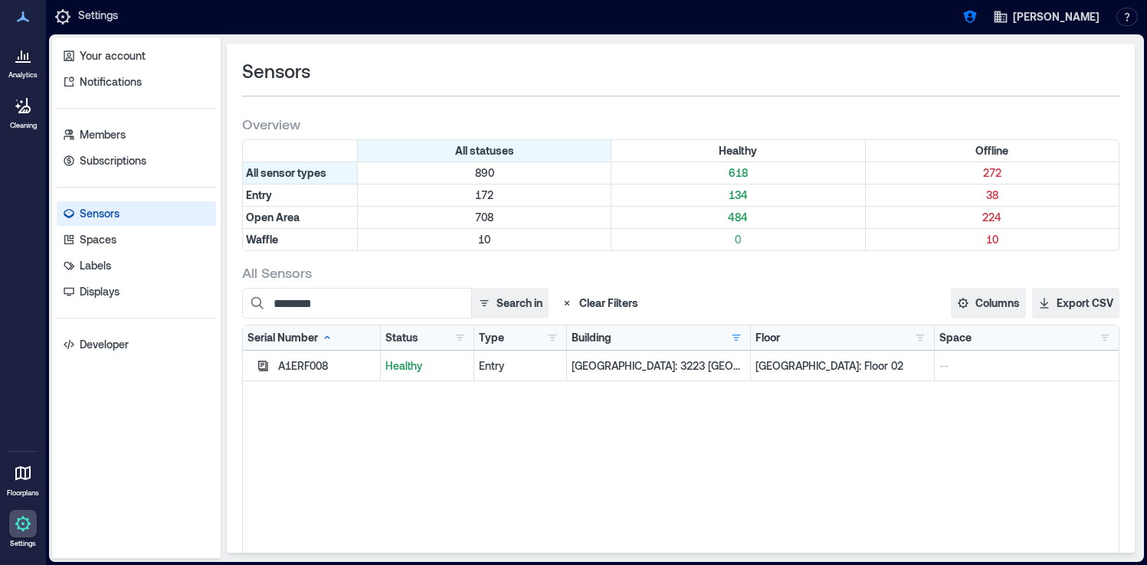
click at [566, 300] on icon "button" at bounding box center [567, 303] width 12 height 12
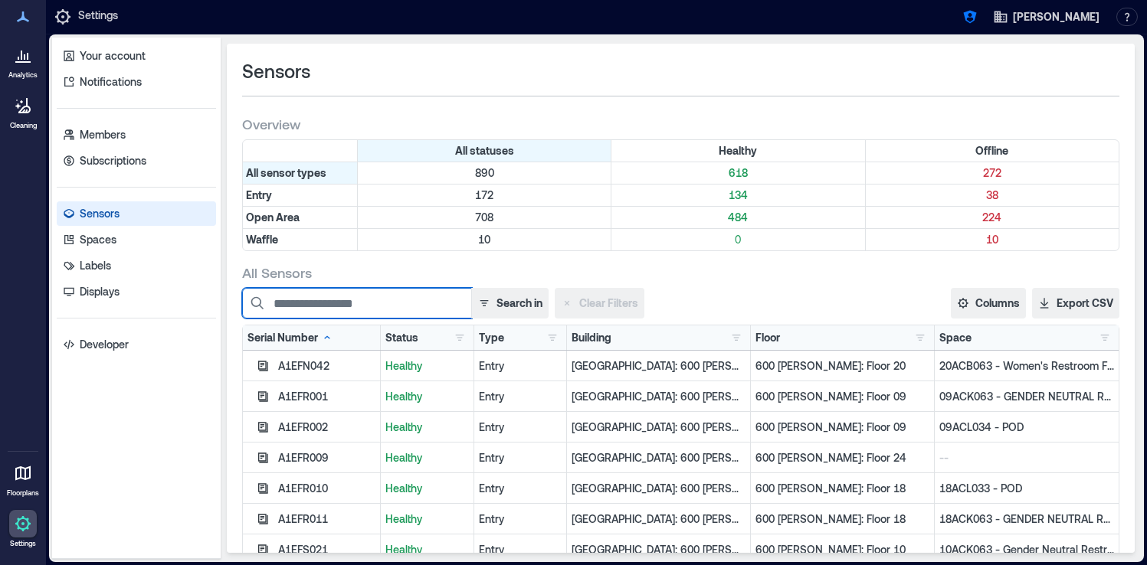
click at [370, 305] on input at bounding box center [357, 303] width 230 height 31
paste input "********"
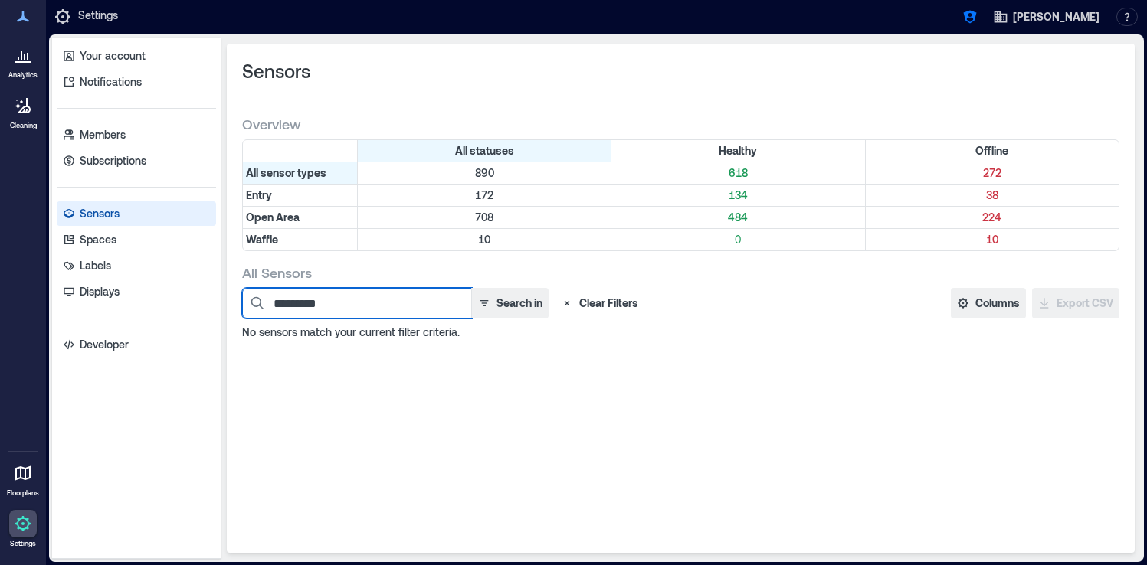
type input "********"
click at [572, 301] on icon "button" at bounding box center [567, 303] width 12 height 12
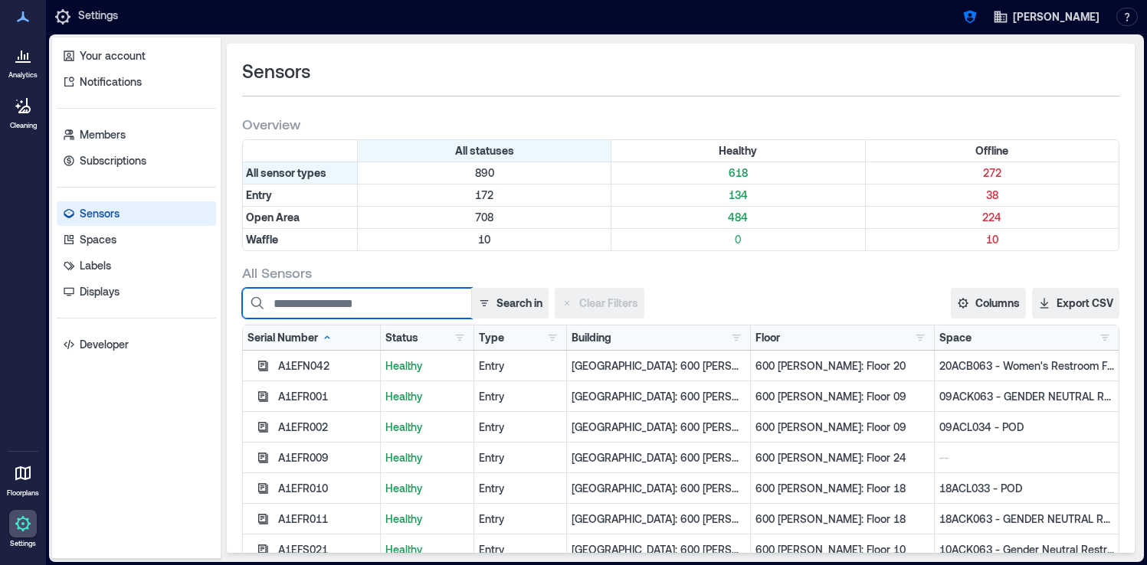
click at [379, 304] on input at bounding box center [357, 303] width 230 height 31
paste input "********"
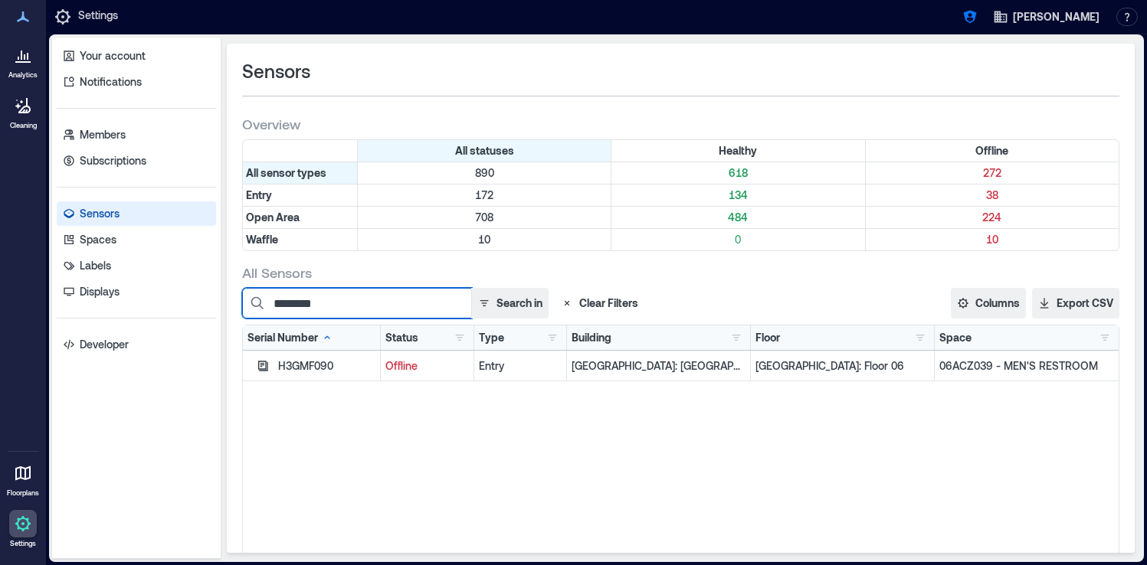
type input "********"
click at [302, 366] on div "H3GMF090" at bounding box center [326, 366] width 97 height 15
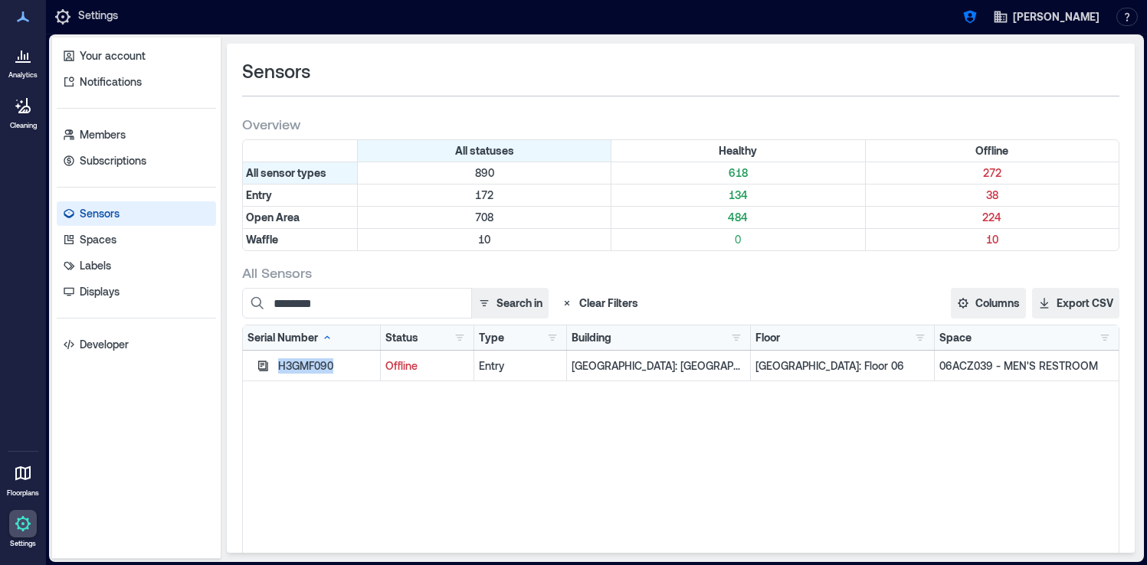
click at [302, 366] on div "H3GMF090" at bounding box center [326, 366] width 97 height 15
copy div "H3GMF090"
click at [978, 23] on icon "button" at bounding box center [969, 16] width 15 height 15
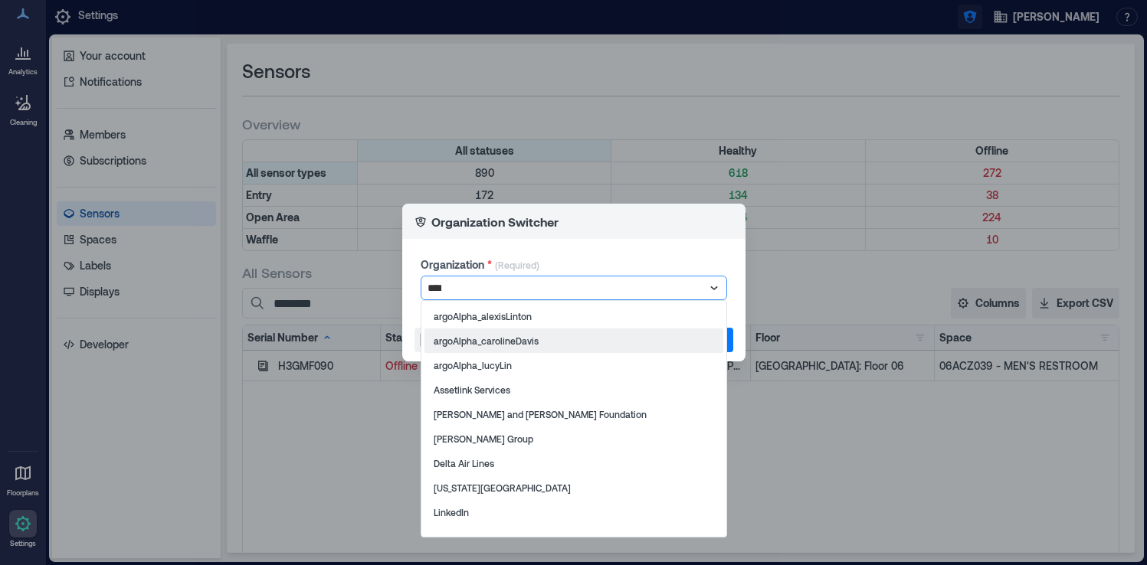
type input "*****"
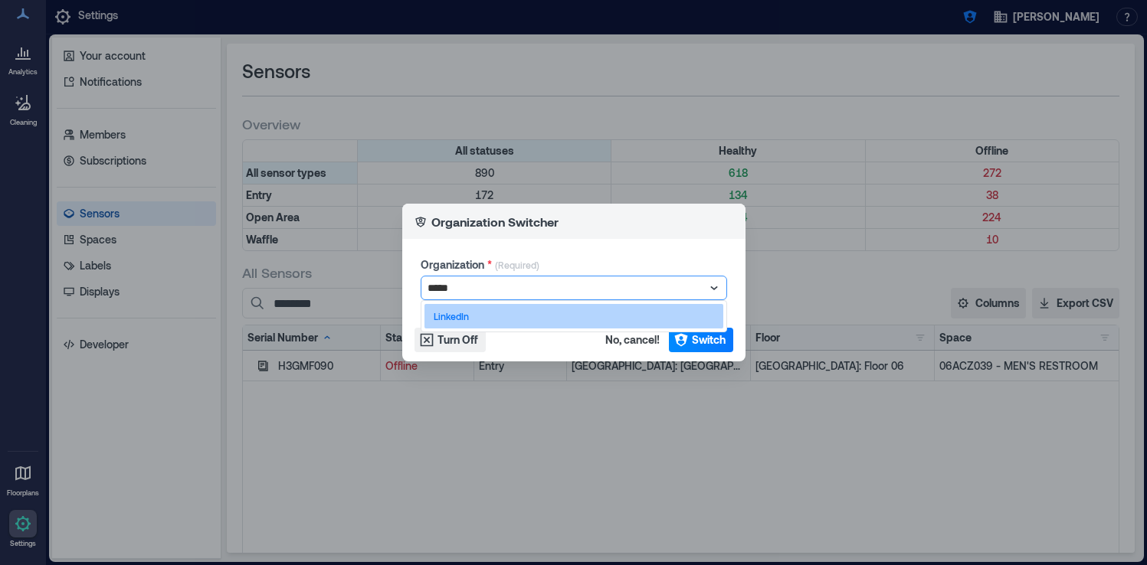
click at [586, 325] on div "LinkedIn" at bounding box center [573, 316] width 299 height 25
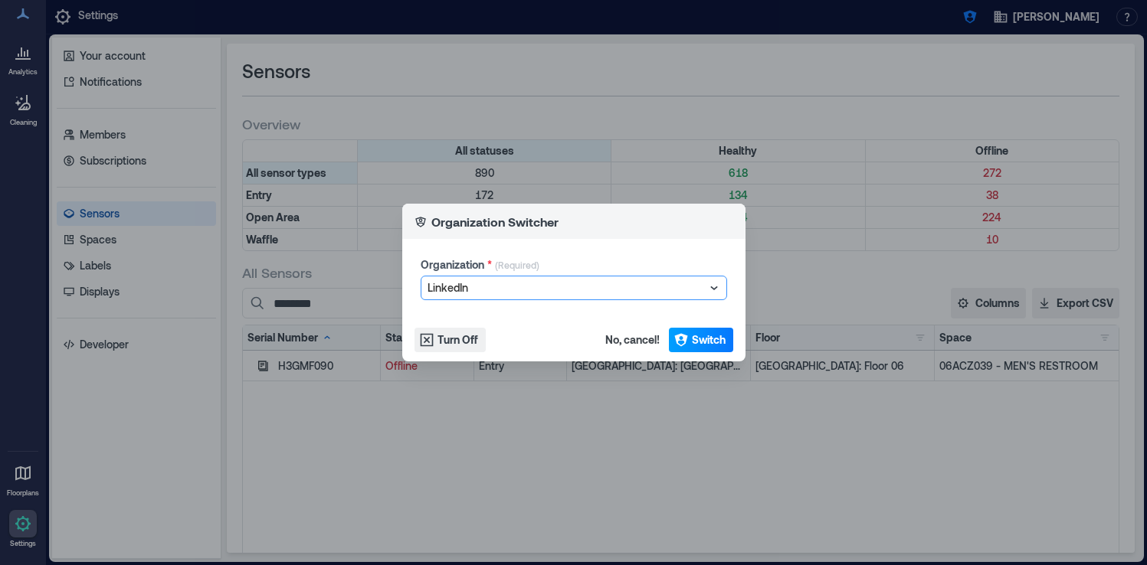
click at [726, 349] on button "Switch" at bounding box center [701, 340] width 64 height 25
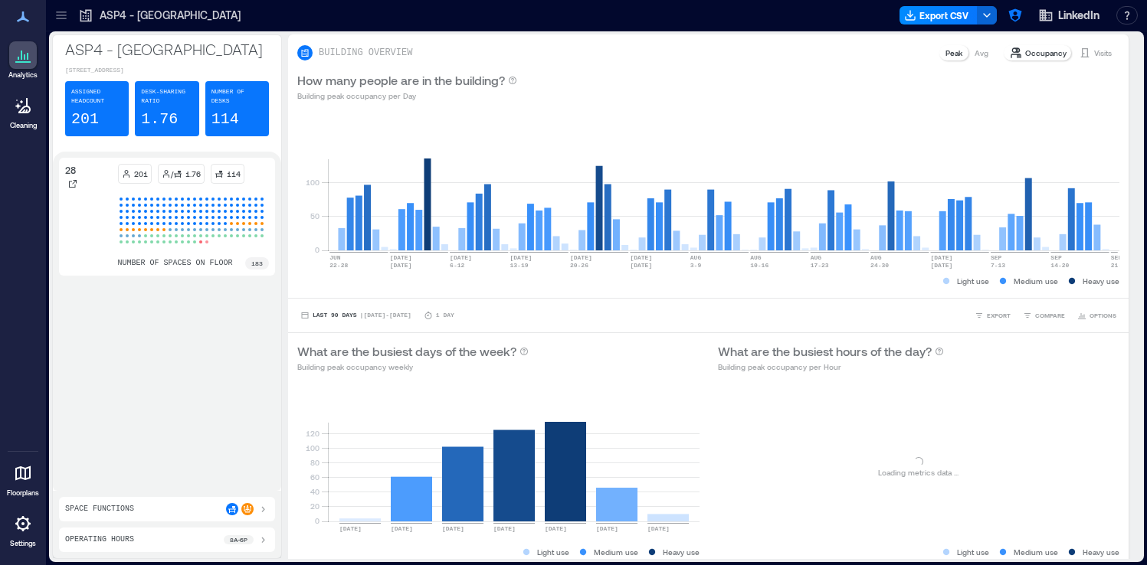
click at [58, 22] on icon at bounding box center [61, 15] width 15 height 15
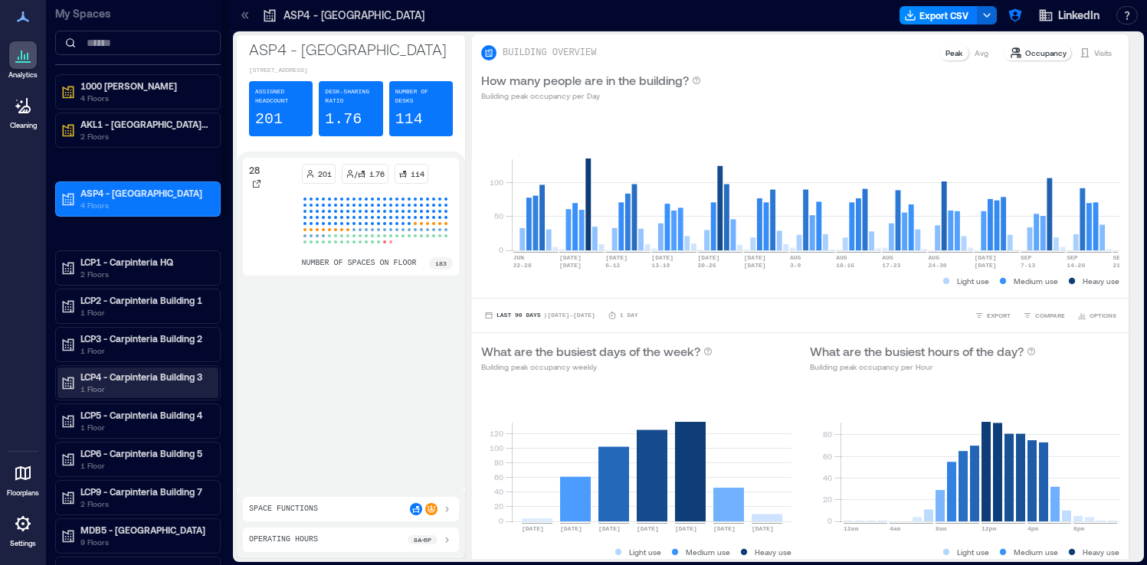
click at [153, 380] on p "LCP4 - Carpinteria Building 3" at bounding box center [144, 377] width 129 height 12
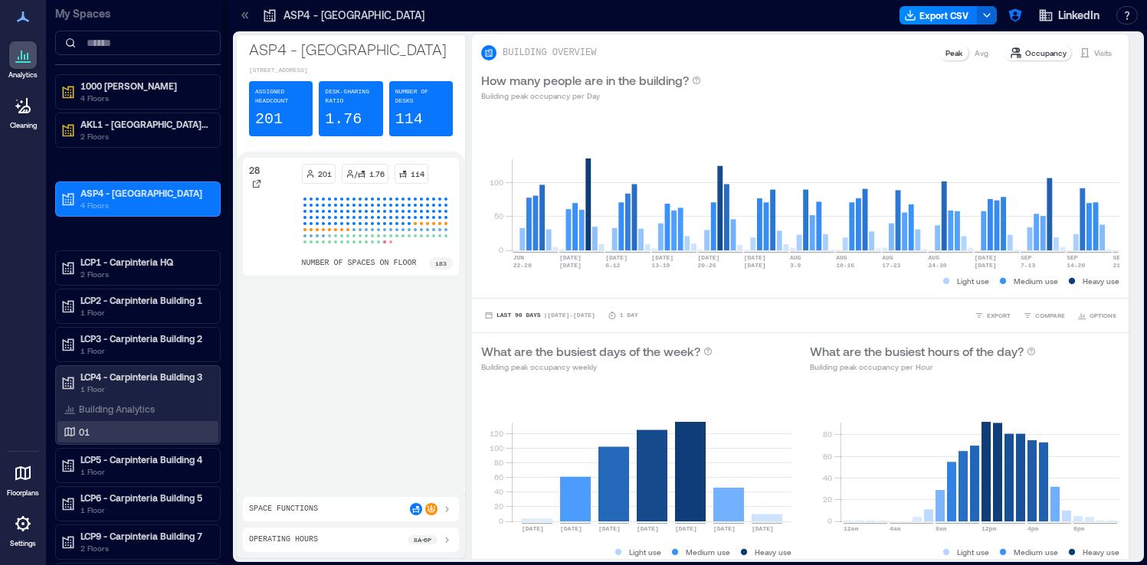
click at [124, 430] on div "01" at bounding box center [135, 431] width 149 height 15
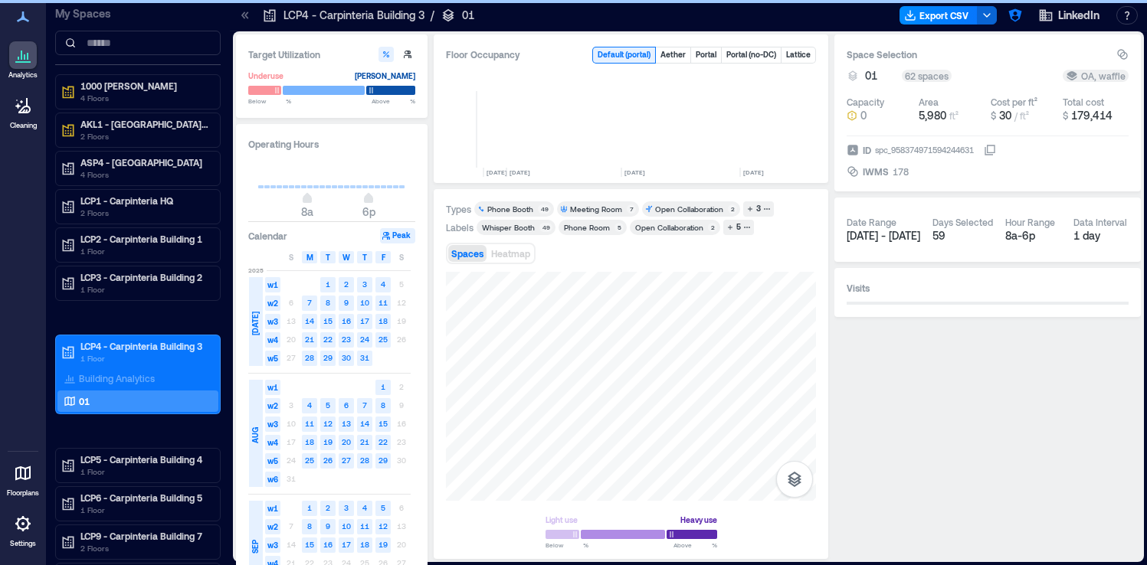
scroll to position [0, 3739]
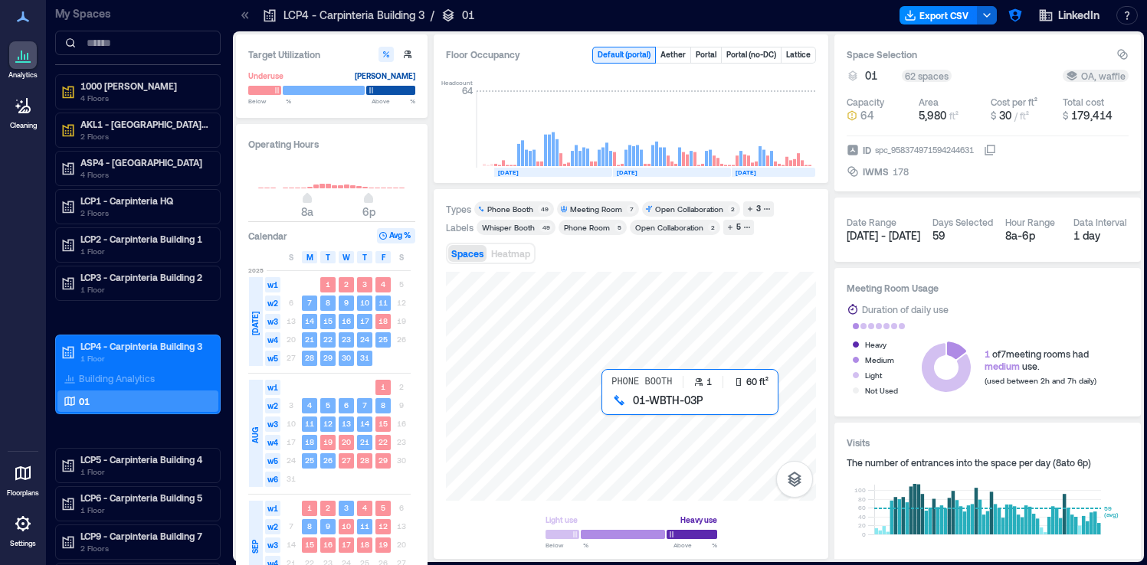
click at [614, 415] on div at bounding box center [631, 386] width 370 height 229
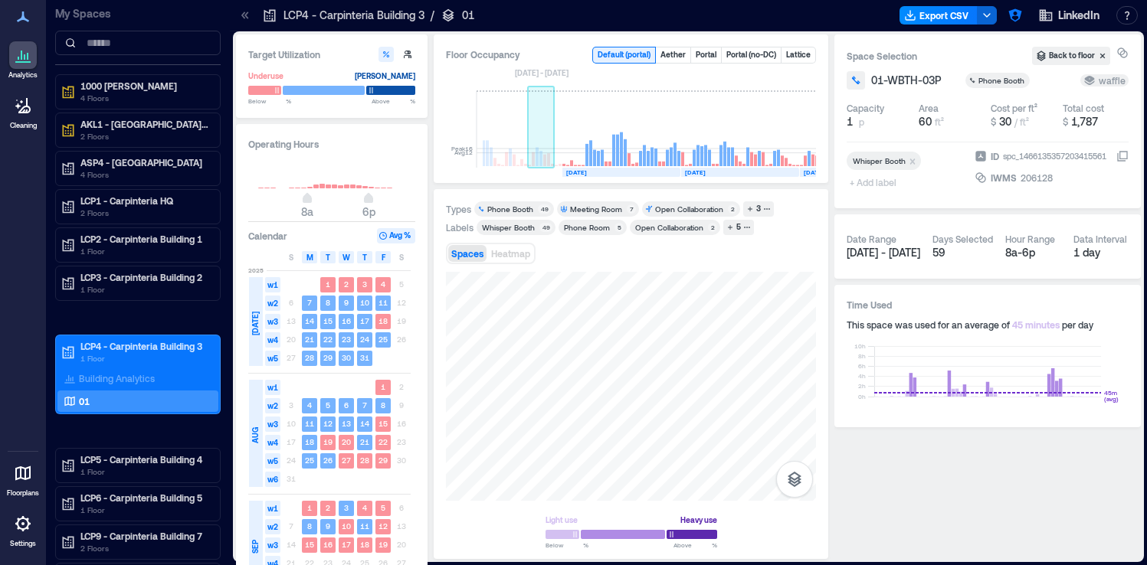
scroll to position [0, 3627]
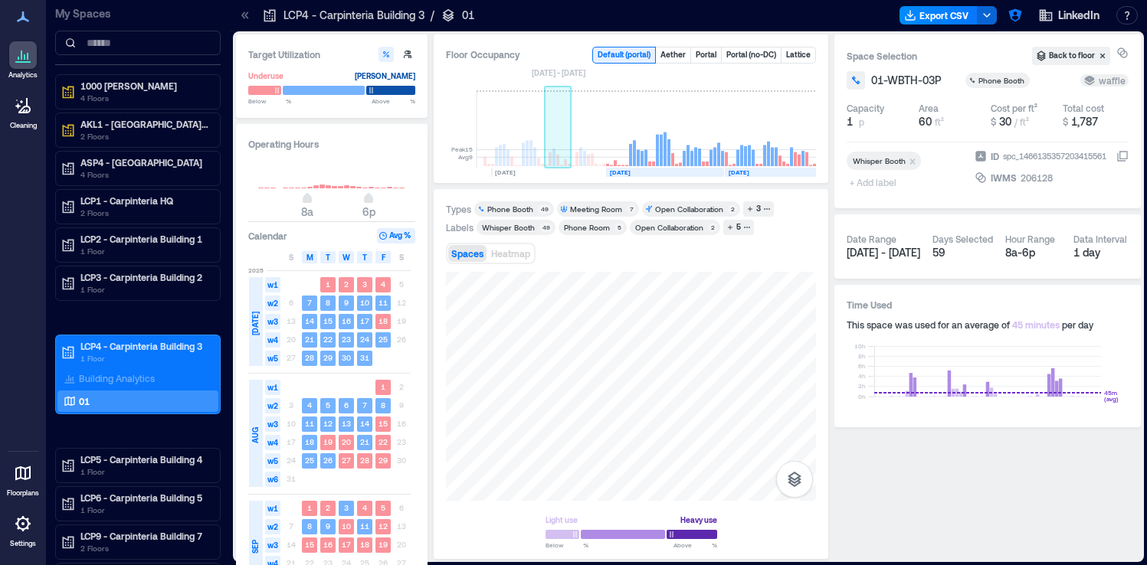
click at [552, 156] on rect at bounding box center [553, 158] width 3 height 18
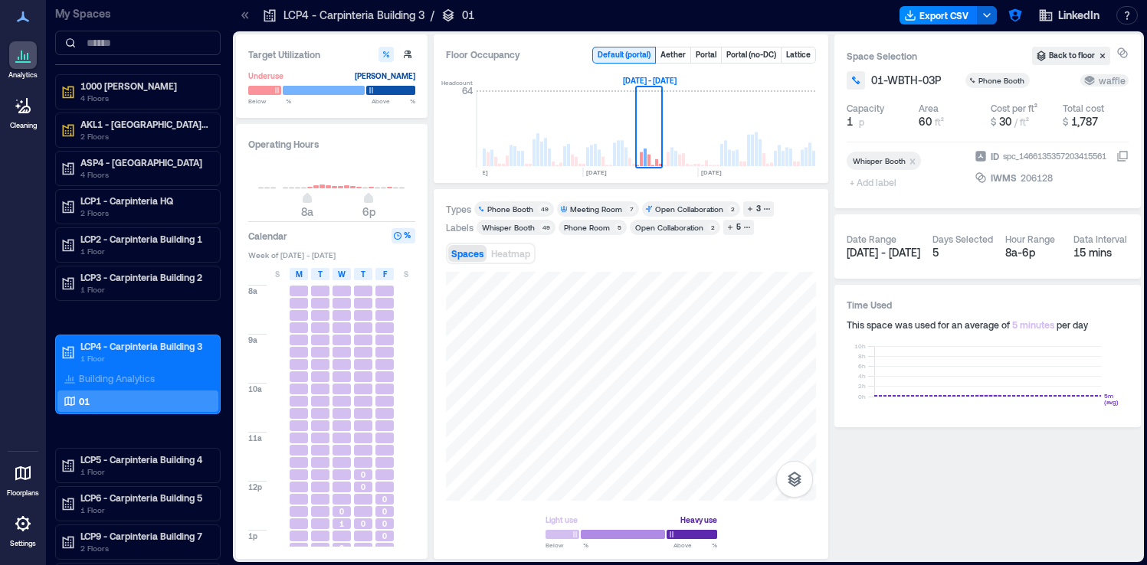
scroll to position [20, 0]
type input "**"
drag, startPoint x: 372, startPoint y: 204, endPoint x: 424, endPoint y: 207, distance: 53.0
click at [424, 207] on div "Operating Hours 8a 12a Calendar % Week of Jun 15 - 21, 2025 S M T W T F S 8a 9a…" at bounding box center [332, 341] width 192 height 435
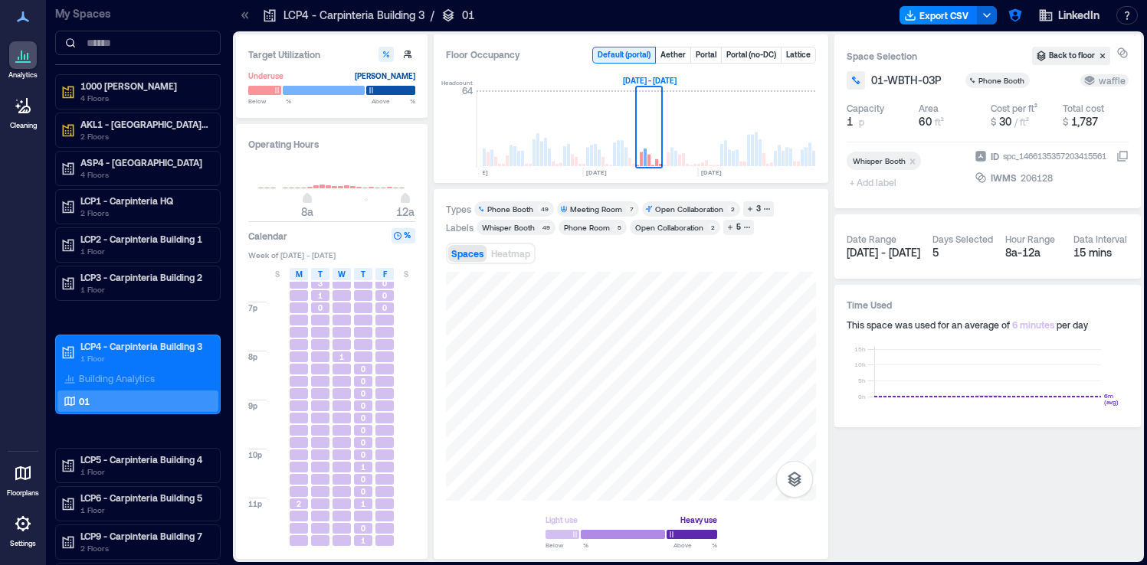
click at [245, 21] on icon at bounding box center [245, 15] width 15 height 15
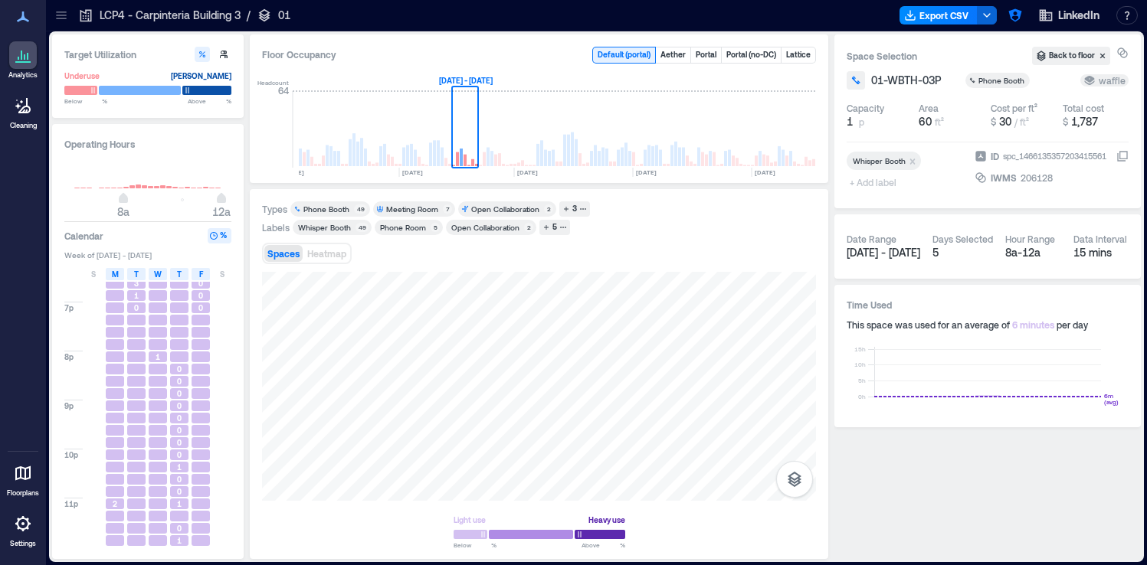
drag, startPoint x: 135, startPoint y: 503, endPoint x: 138, endPoint y: 542, distance: 38.4
click at [138, 542] on div "20 17 10 2 3 1 0" at bounding box center [136, 154] width 21 height 785
click at [546, 413] on div at bounding box center [539, 386] width 554 height 229
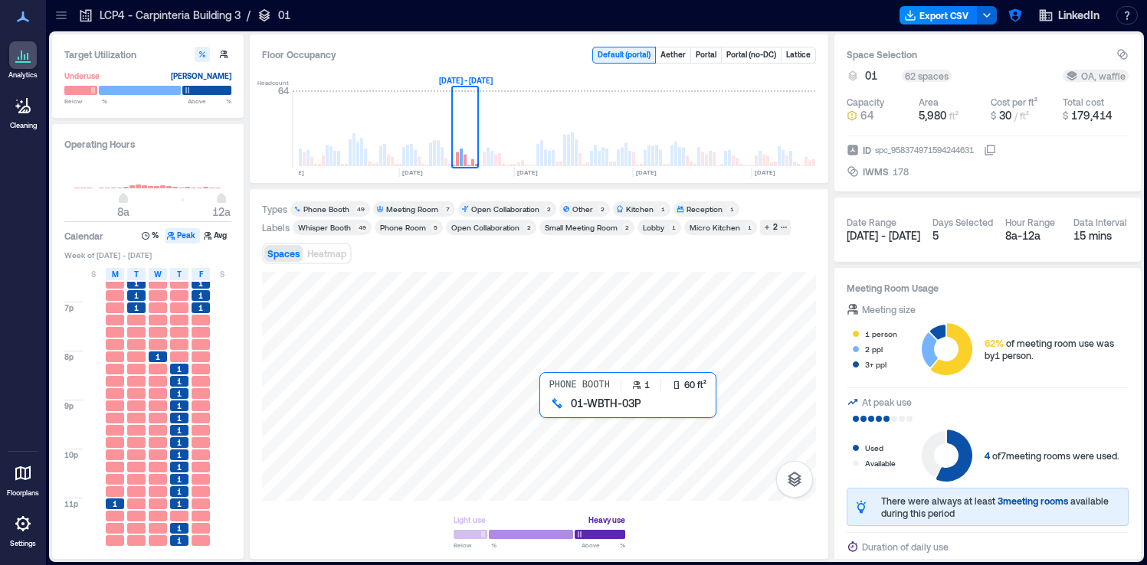
click at [541, 404] on div at bounding box center [539, 386] width 554 height 229
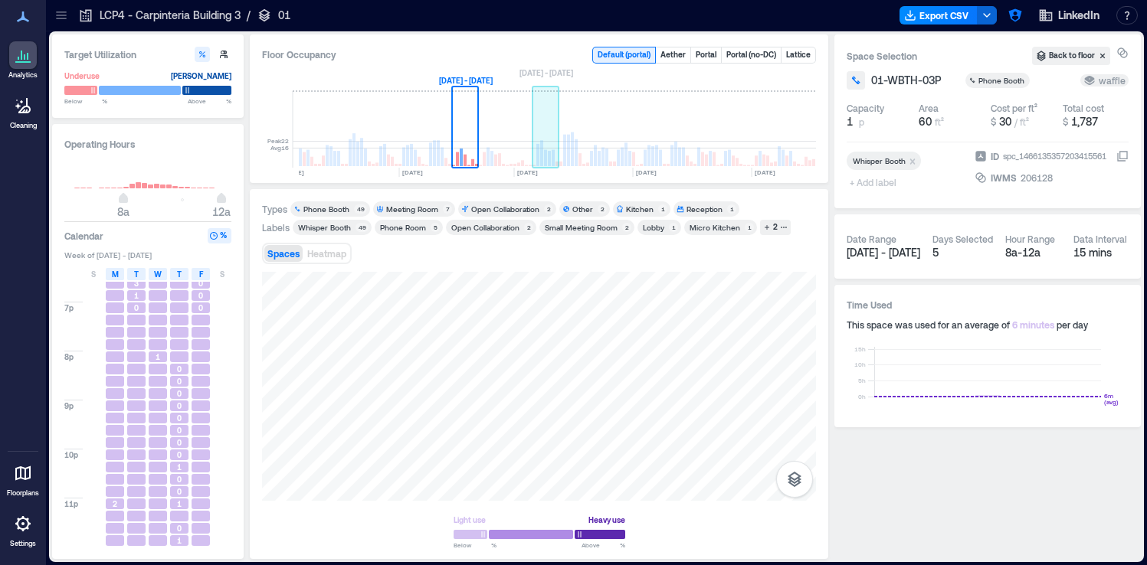
click at [552, 142] on rect at bounding box center [546, 129] width 27 height 77
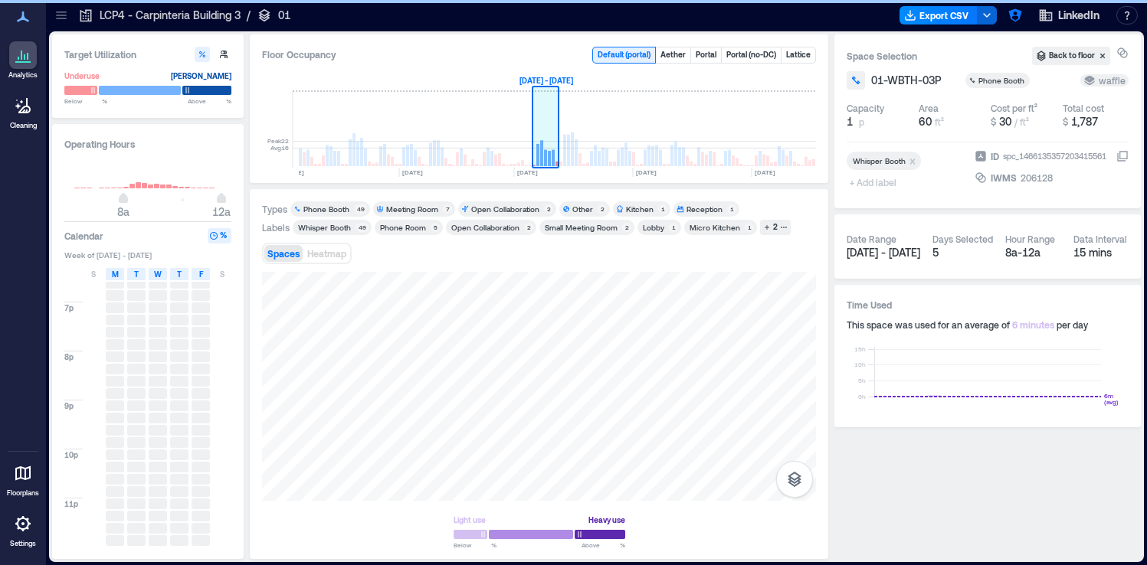
scroll to position [0, 3525]
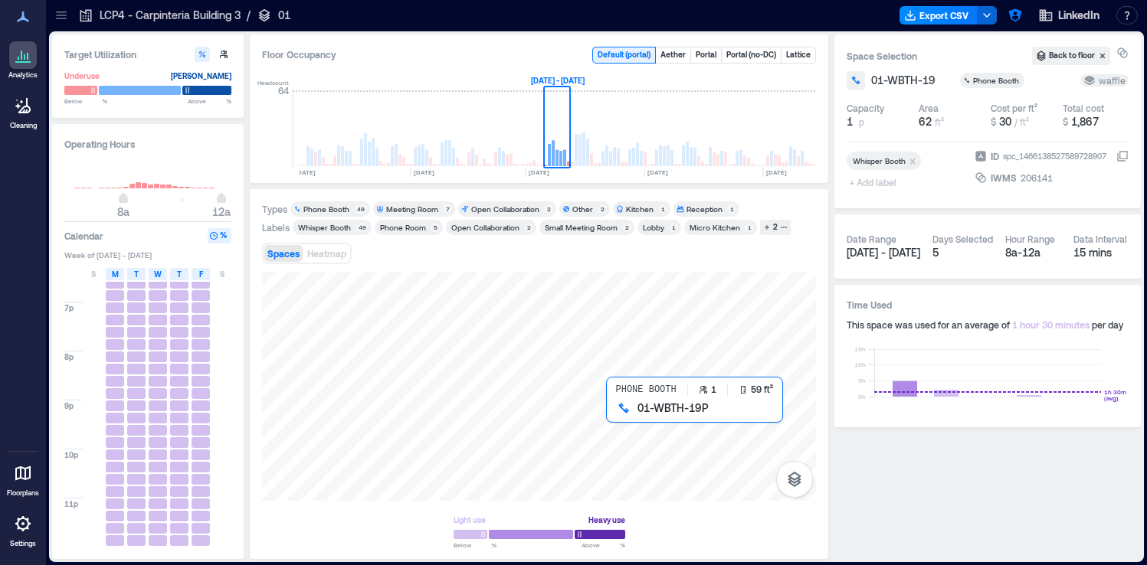
click at [608, 415] on div at bounding box center [539, 386] width 554 height 229
drag, startPoint x: 115, startPoint y: 504, endPoint x: 113, endPoint y: 541, distance: 36.8
click at [113, 541] on div "3 95 100 100 100 100 100 100 96 69 92 92 3 15 100 100 100 100 100 100 100 94 10…" at bounding box center [114, 154] width 21 height 785
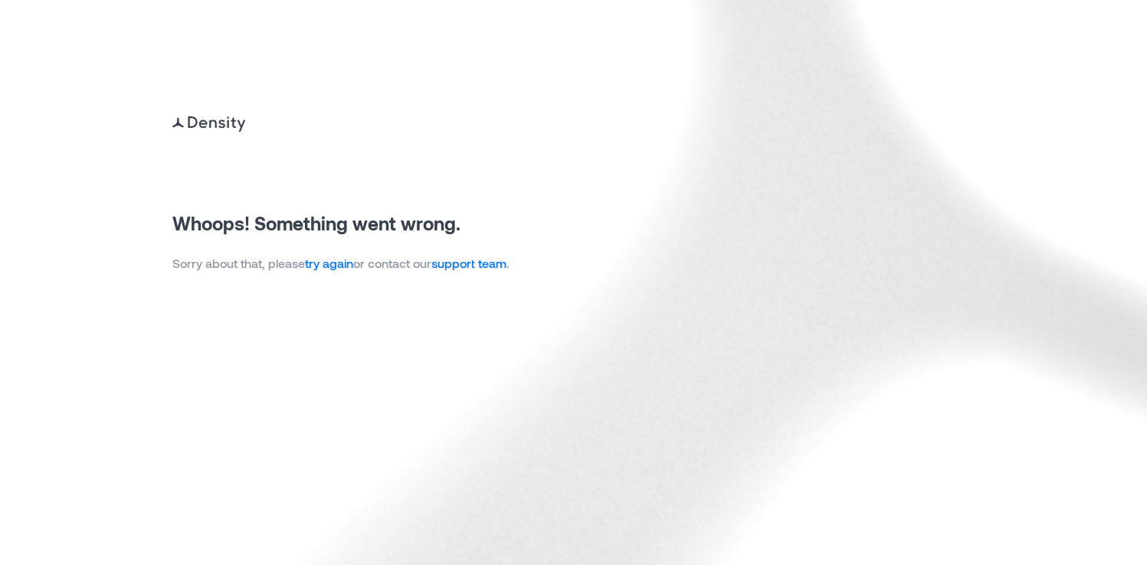
click at [343, 267] on link "try again" at bounding box center [329, 263] width 48 height 15
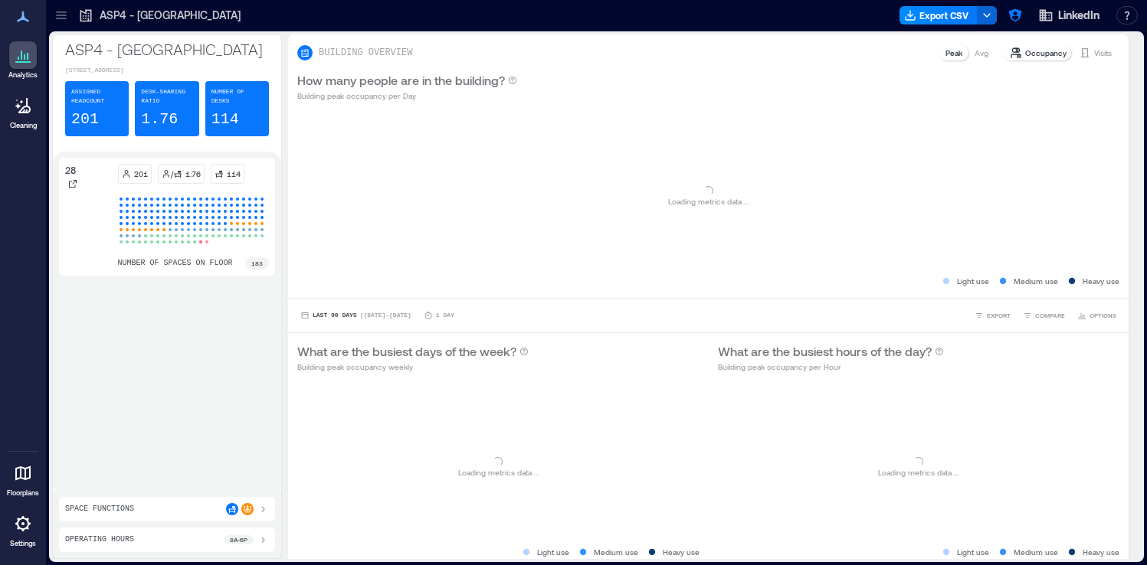
click at [58, 27] on div at bounding box center [61, 15] width 25 height 25
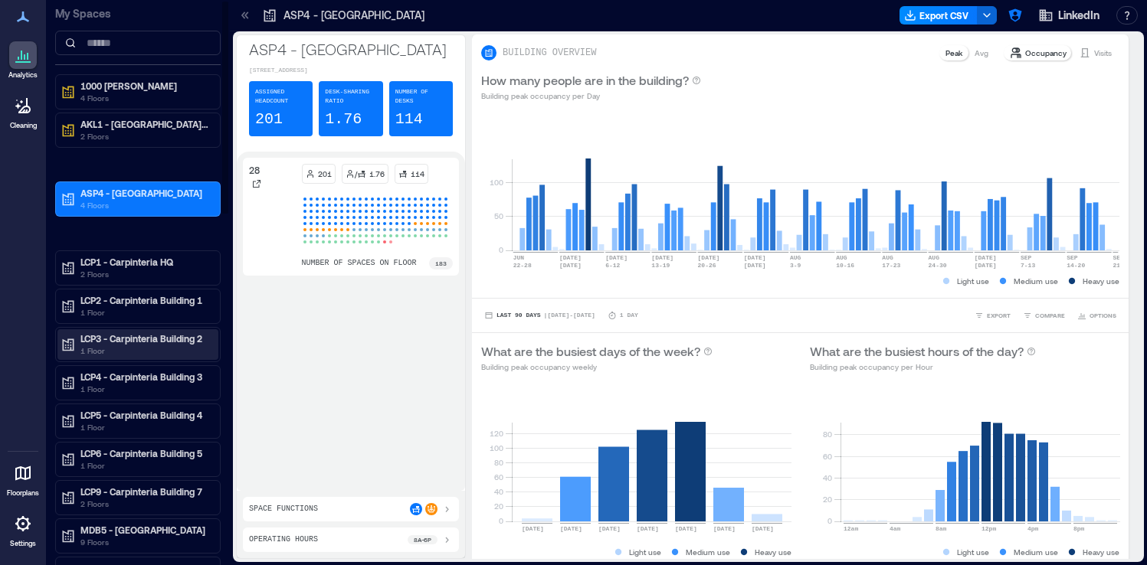
click at [107, 353] on p "1 Floor" at bounding box center [144, 351] width 129 height 12
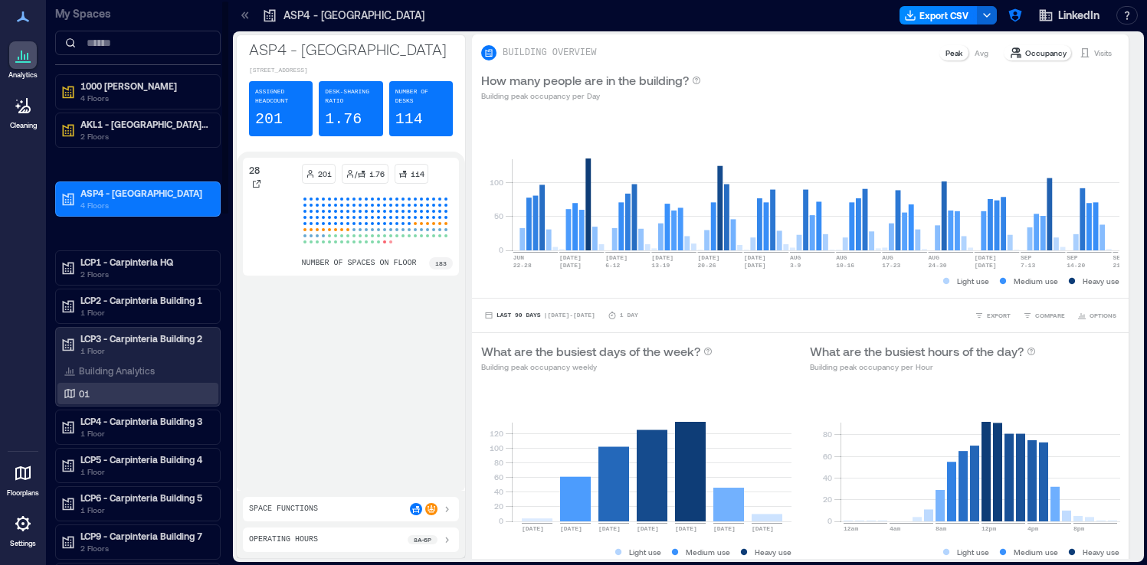
click at [97, 390] on div "01" at bounding box center [135, 393] width 149 height 15
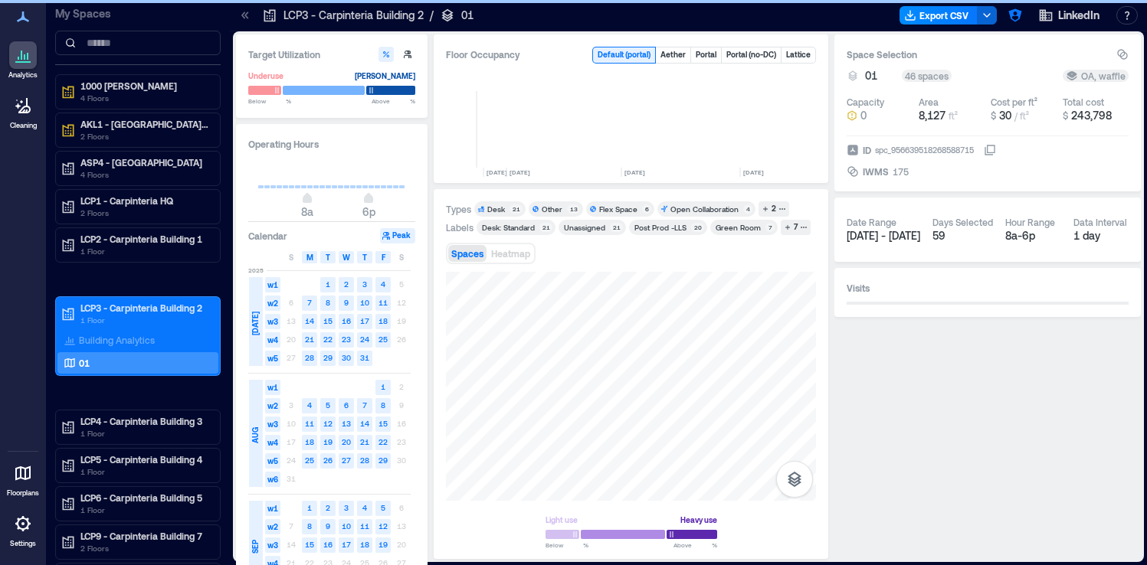
scroll to position [0, 3739]
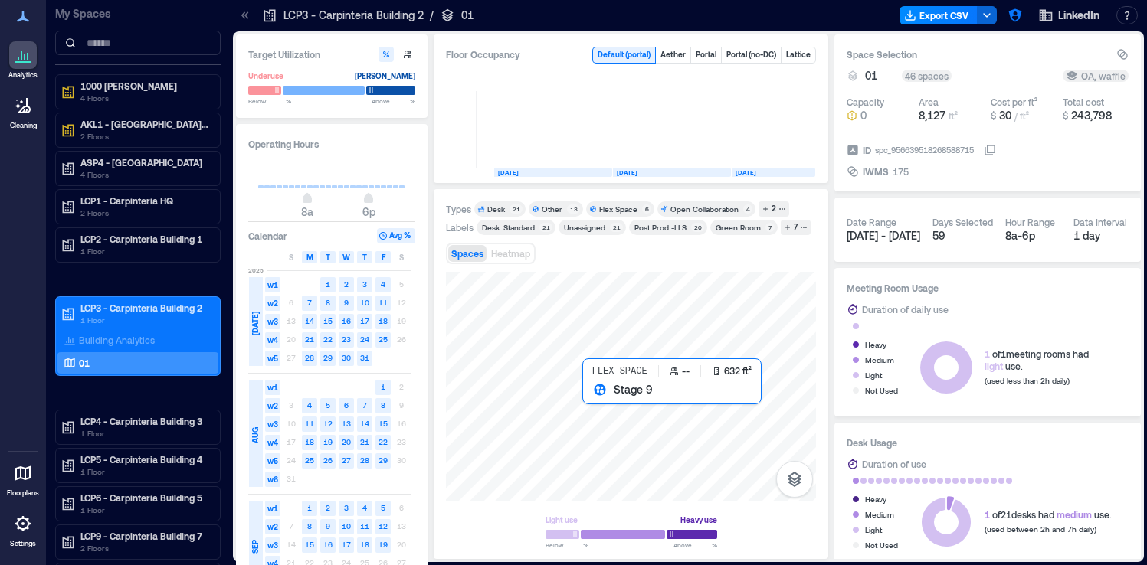
click at [597, 421] on div at bounding box center [631, 386] width 370 height 229
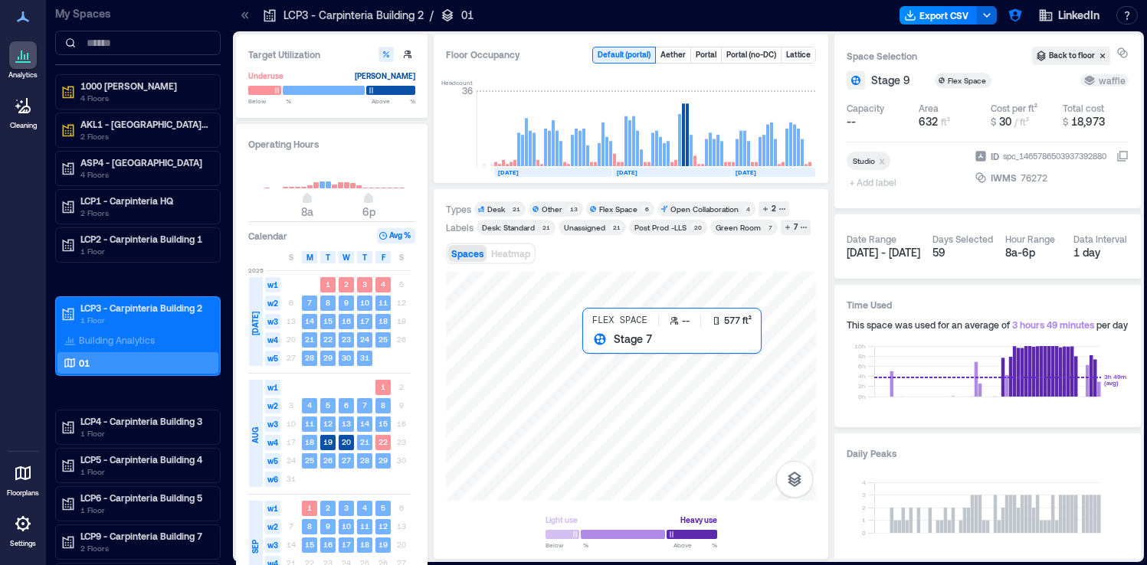
click at [593, 355] on div at bounding box center [631, 386] width 370 height 229
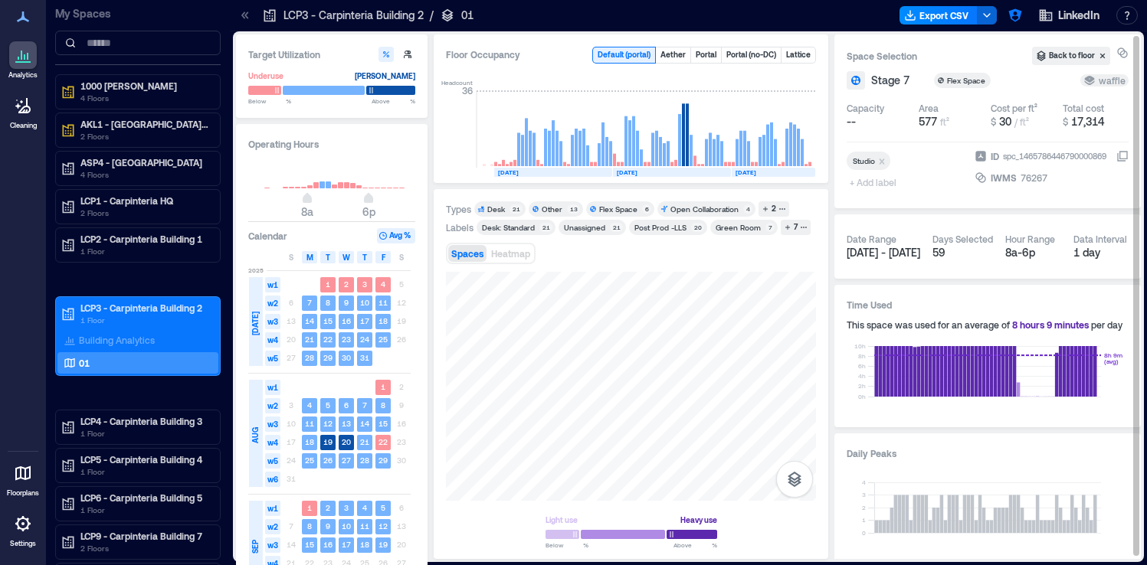
click at [1125, 156] on icon at bounding box center [1122, 156] width 12 height 12
click at [162, 424] on p "LCP4 - Carpinteria Building 3" at bounding box center [144, 421] width 129 height 12
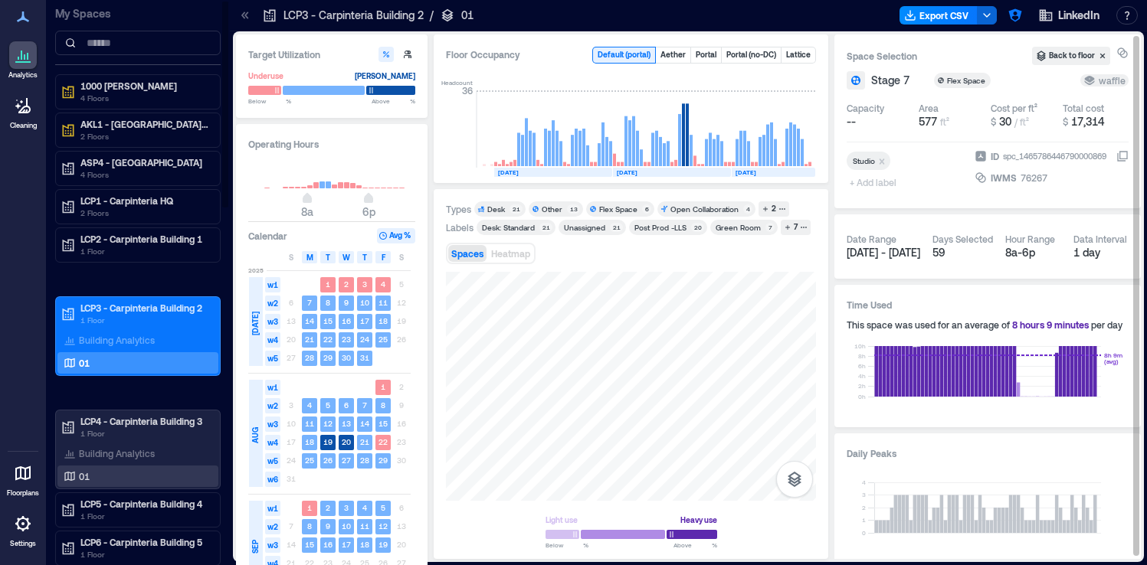
click at [118, 472] on div "01" at bounding box center [135, 476] width 149 height 15
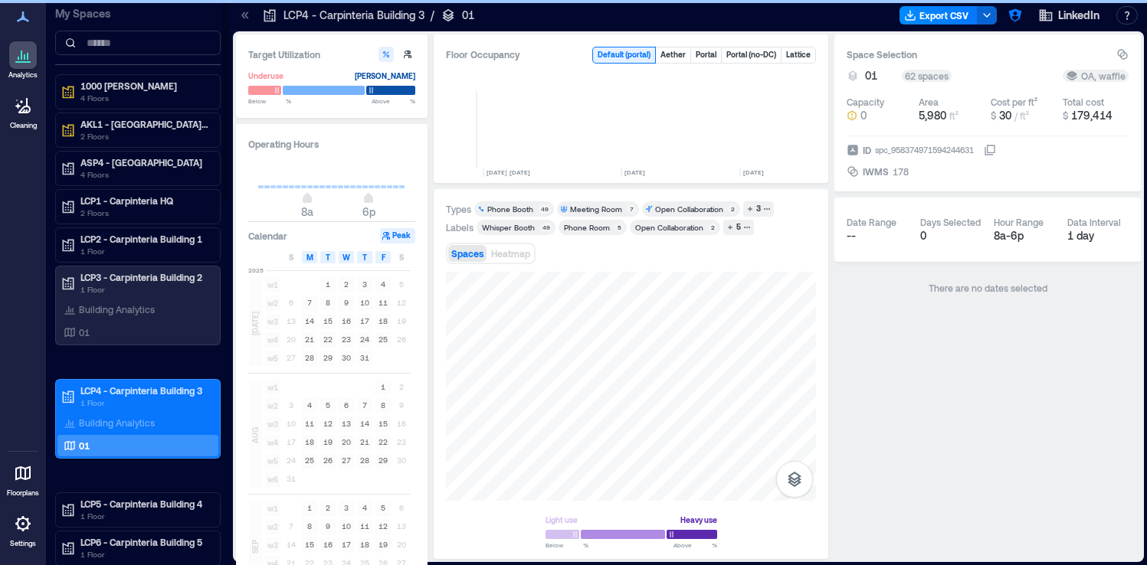
scroll to position [0, 3739]
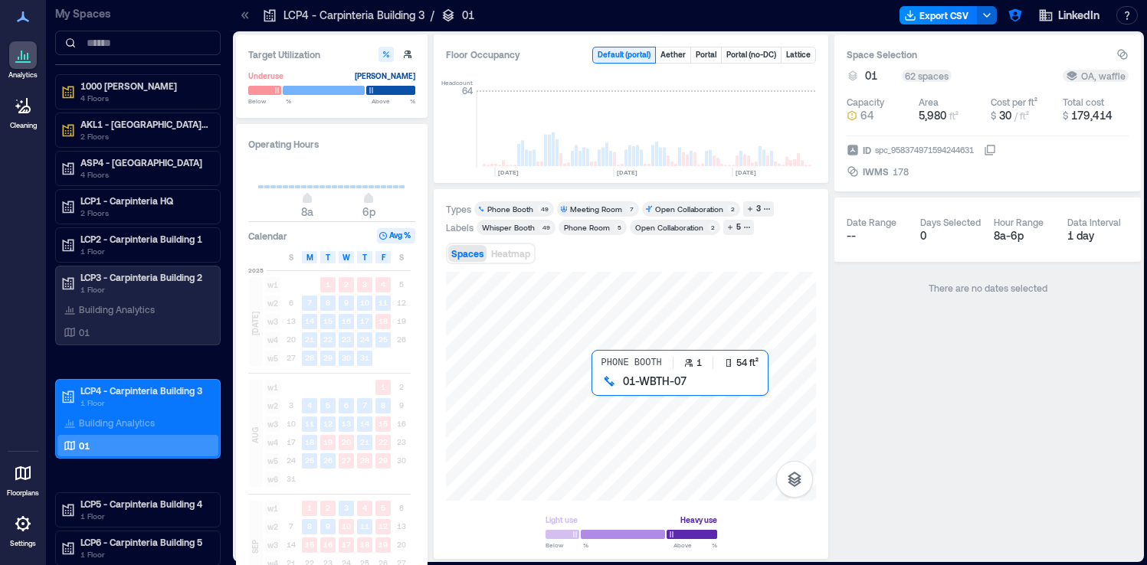
click at [601, 391] on div at bounding box center [631, 386] width 370 height 229
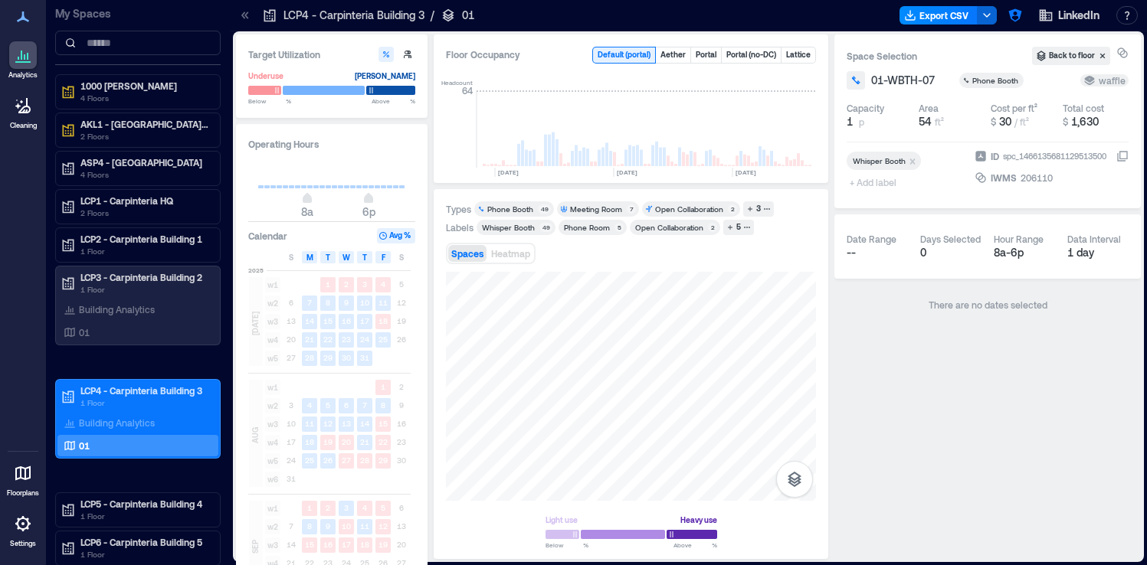
click at [1121, 157] on icon at bounding box center [1122, 156] width 12 height 12
click at [521, 442] on div at bounding box center [631, 386] width 370 height 229
click at [1121, 157] on icon at bounding box center [1122, 156] width 12 height 12
click at [488, 356] on div at bounding box center [631, 386] width 370 height 229
click at [1123, 154] on icon at bounding box center [1122, 156] width 12 height 12
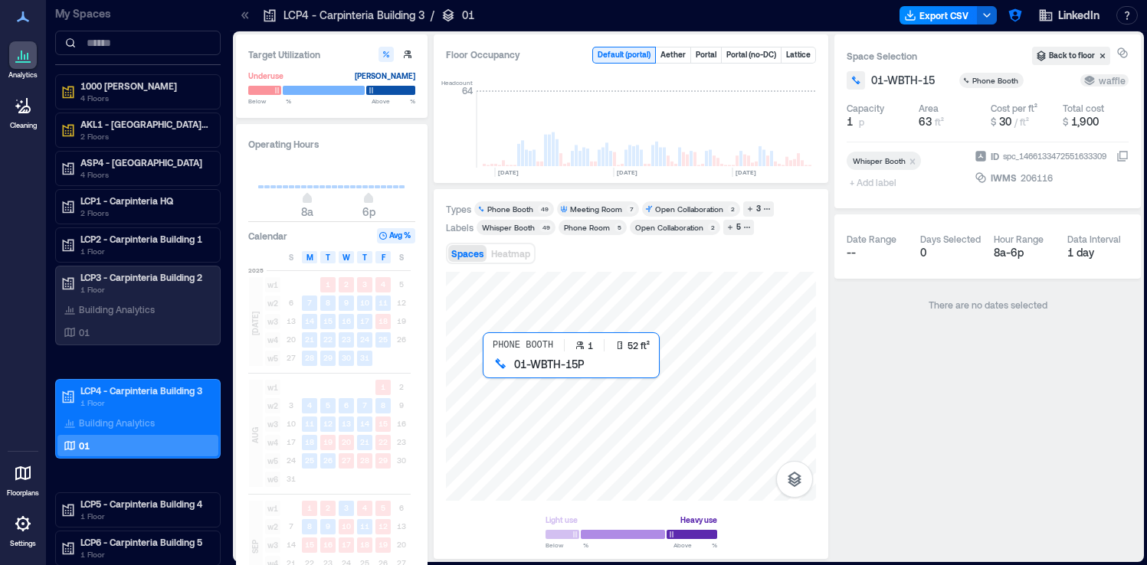
click at [488, 375] on div at bounding box center [631, 386] width 370 height 229
click at [1122, 156] on icon at bounding box center [1122, 156] width 12 height 12
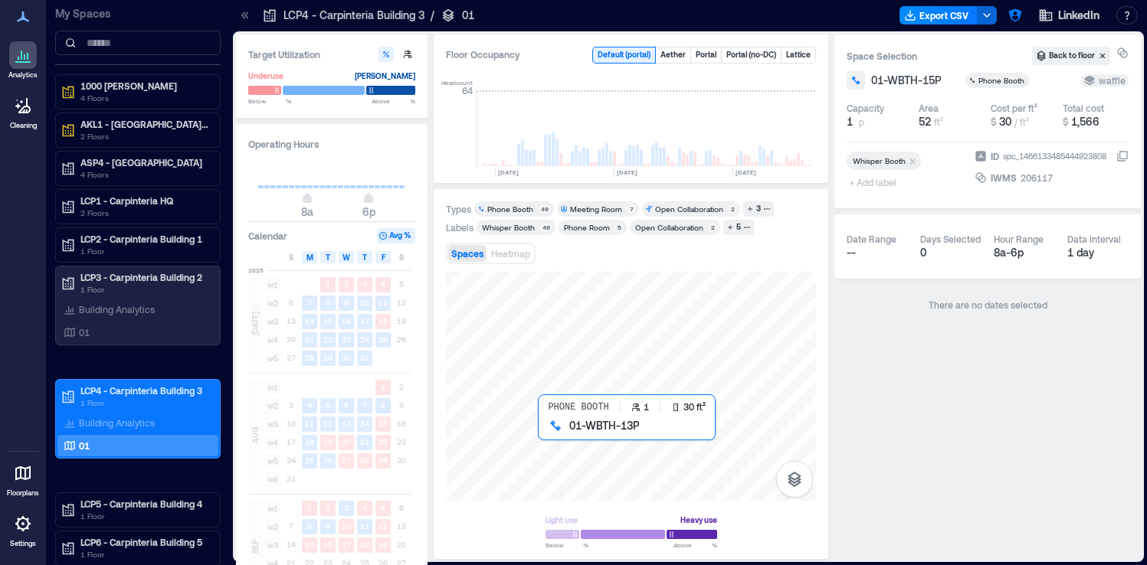
click at [542, 428] on div at bounding box center [631, 386] width 370 height 229
click at [1119, 150] on icon at bounding box center [1122, 156] width 12 height 12
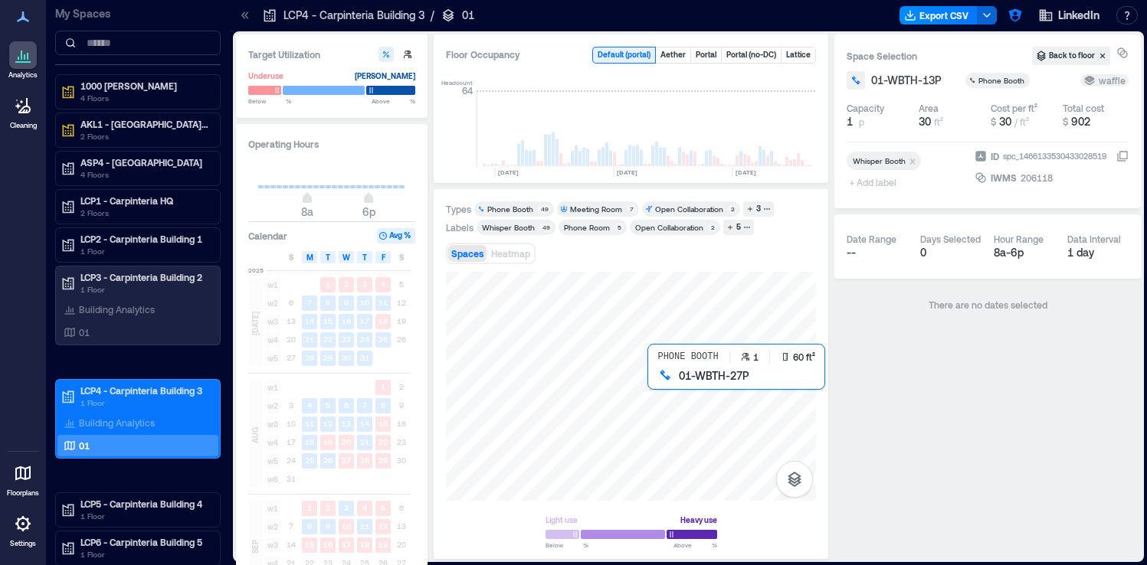
click at [652, 379] on div at bounding box center [631, 386] width 370 height 229
click at [1126, 154] on icon at bounding box center [1122, 156] width 12 height 12
click at [651, 380] on div at bounding box center [631, 386] width 370 height 229
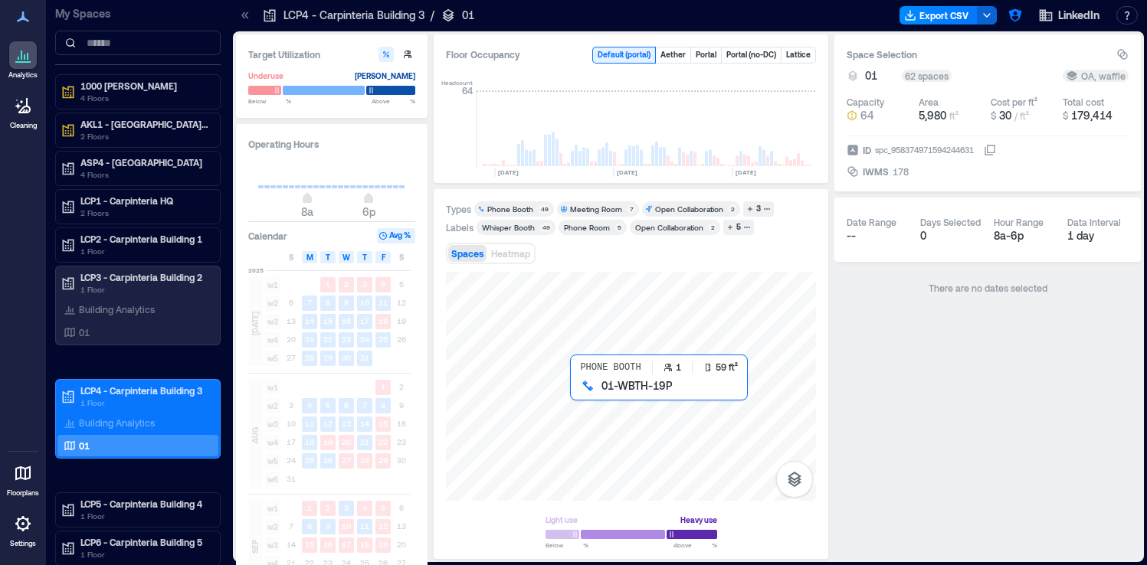
click at [576, 395] on div at bounding box center [631, 386] width 370 height 229
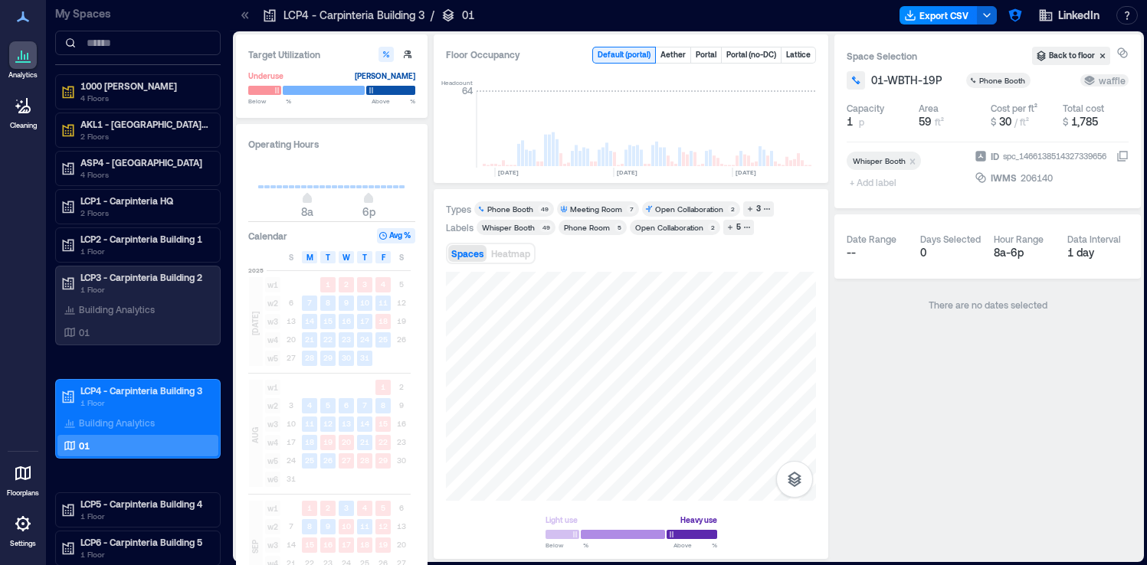
click at [1126, 156] on icon at bounding box center [1122, 156] width 12 height 12
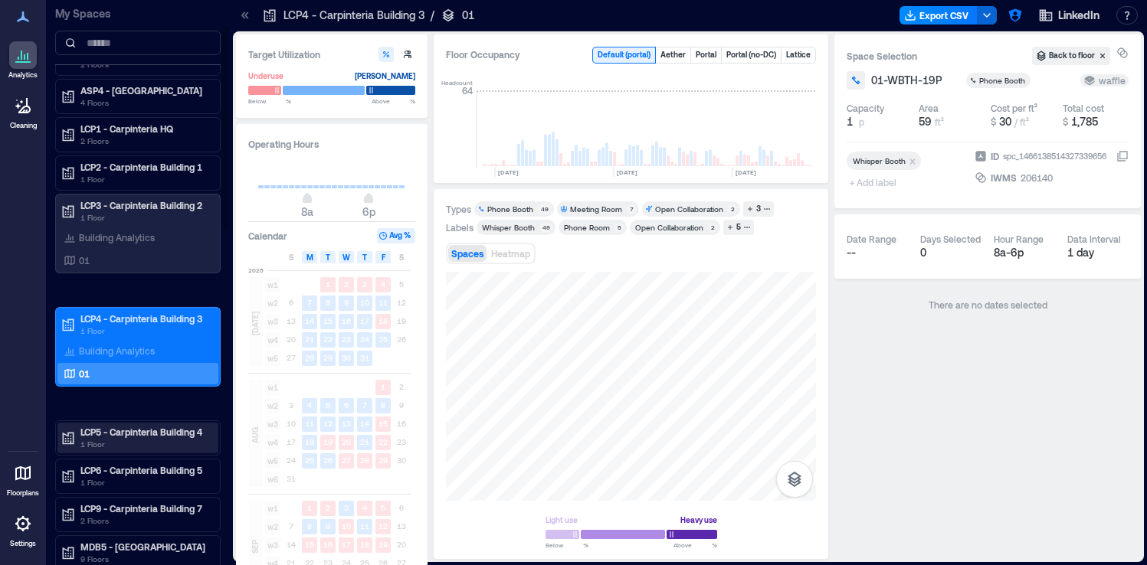
click at [158, 437] on p "LCP5 - Carpinteria Building 4" at bounding box center [144, 432] width 129 height 12
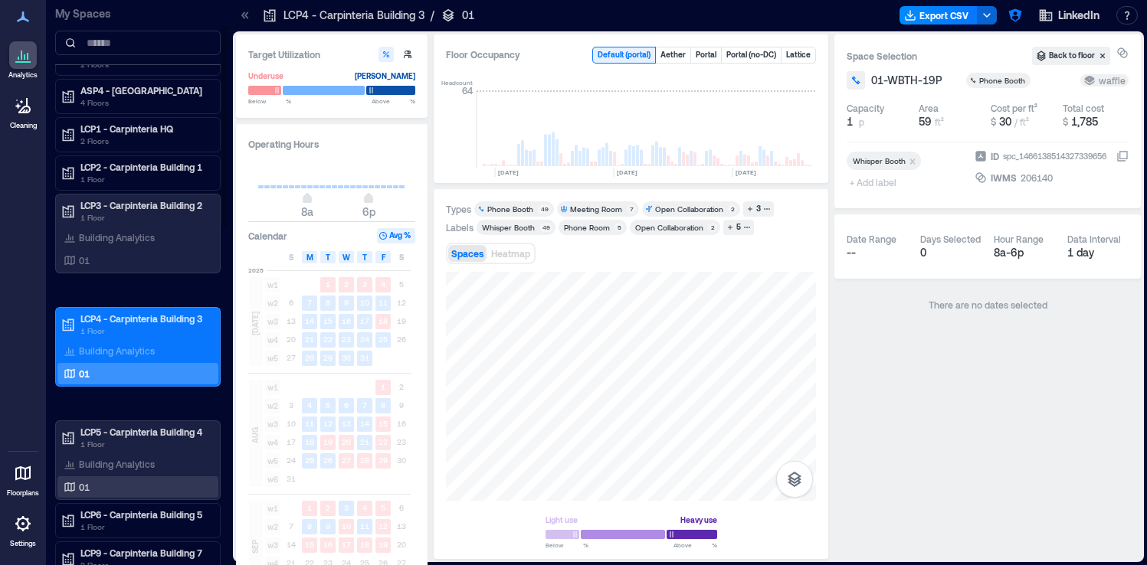
click at [92, 492] on div "01" at bounding box center [135, 487] width 149 height 15
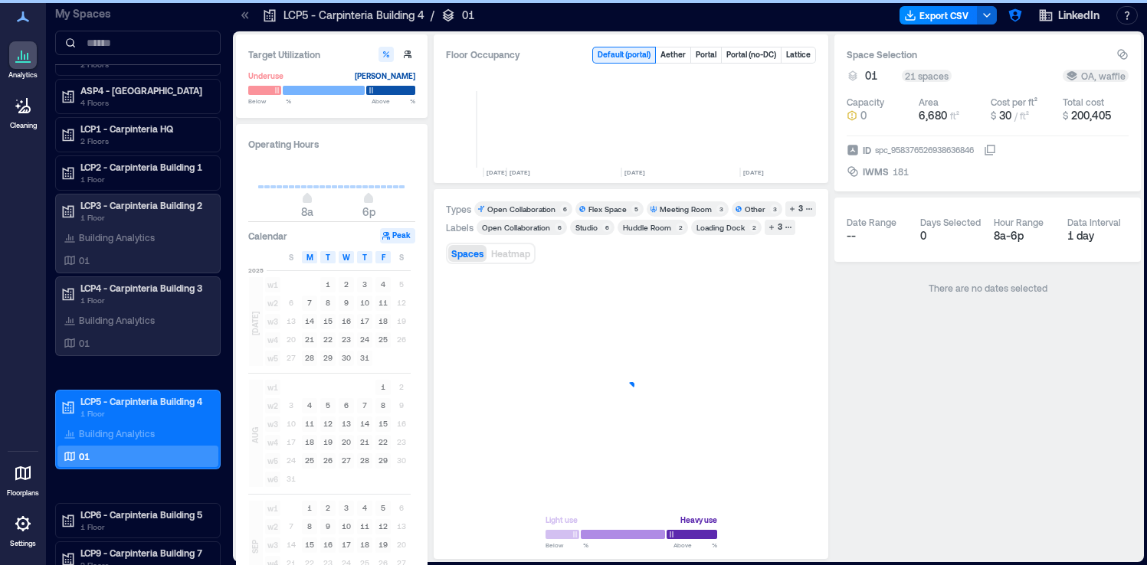
scroll to position [0, 3739]
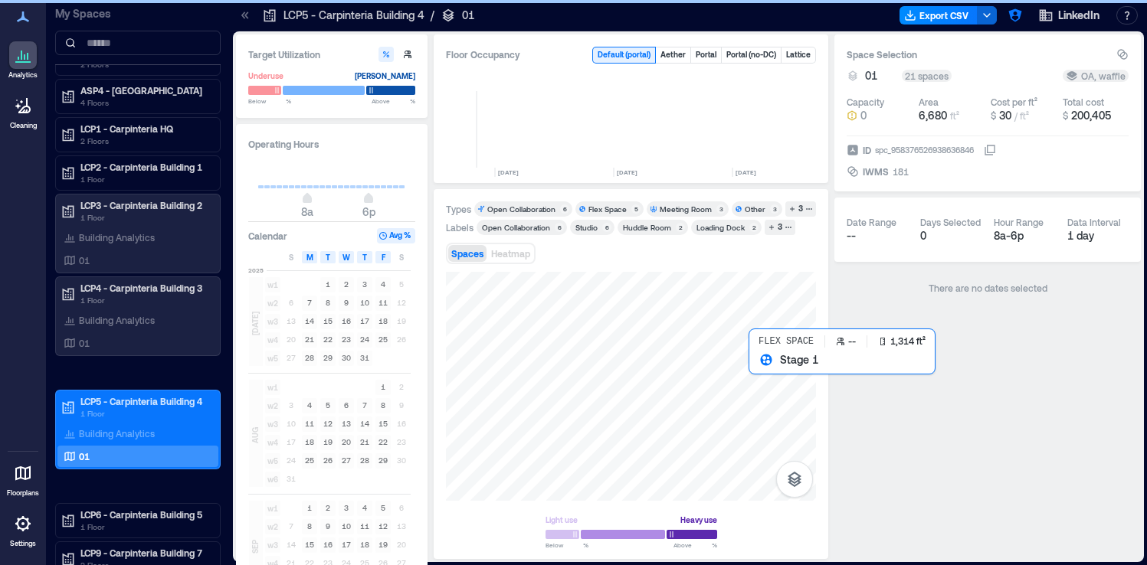
click at [752, 386] on div at bounding box center [631, 386] width 370 height 229
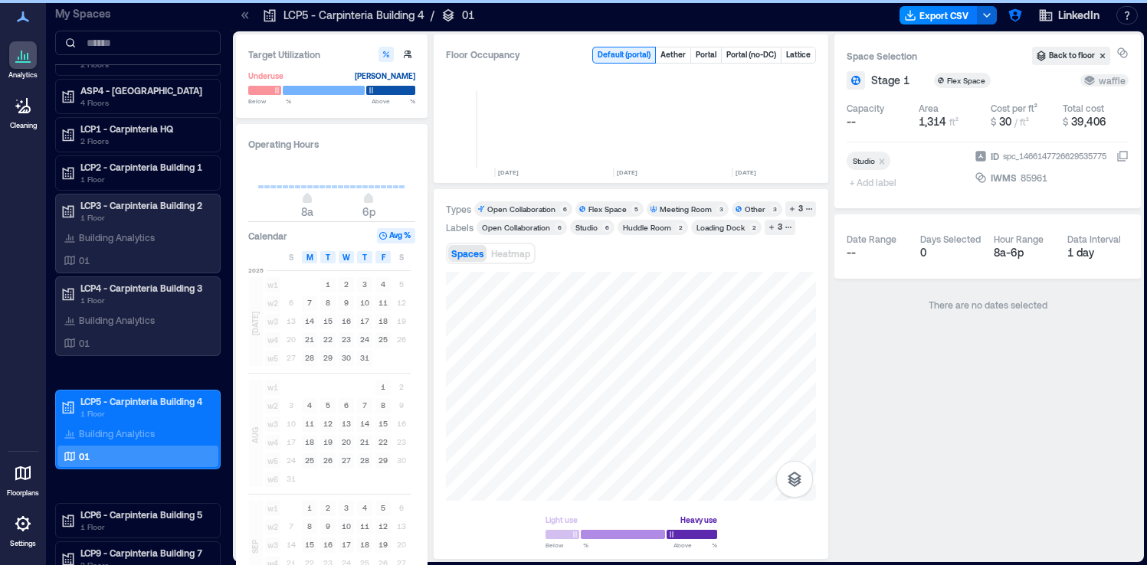
click at [1125, 155] on icon at bounding box center [1122, 156] width 12 height 12
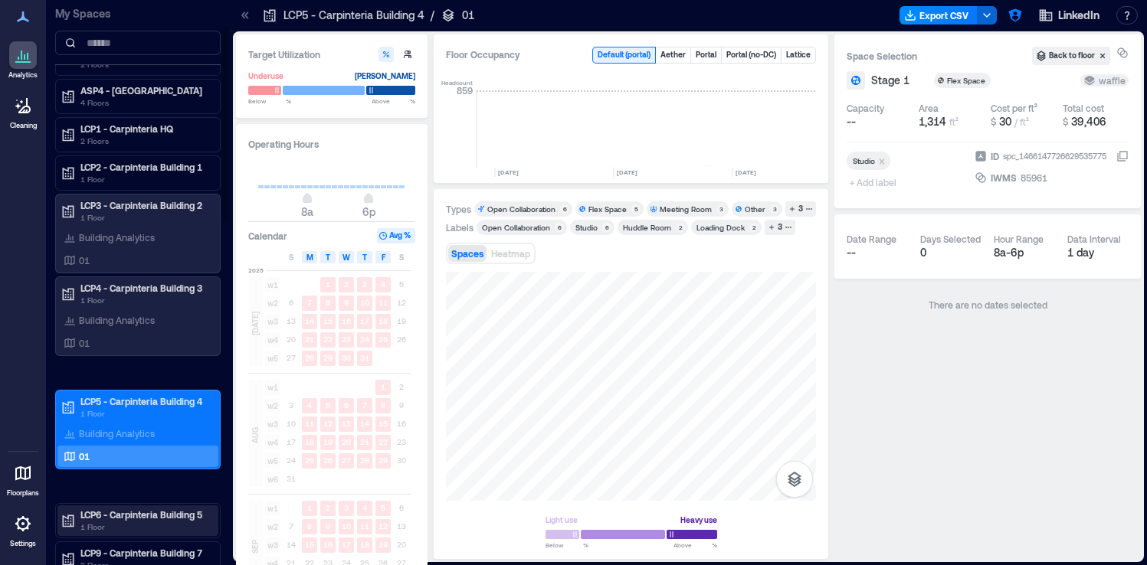
click at [172, 514] on p "LCP6 - Carpinteria Building 5" at bounding box center [144, 515] width 129 height 12
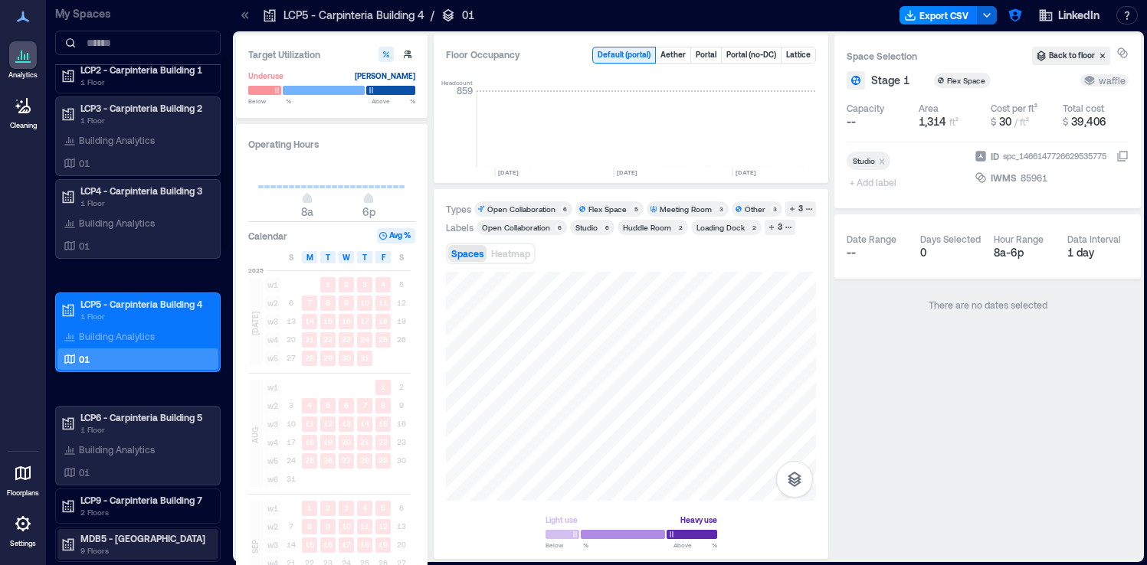
scroll to position [183, 0]
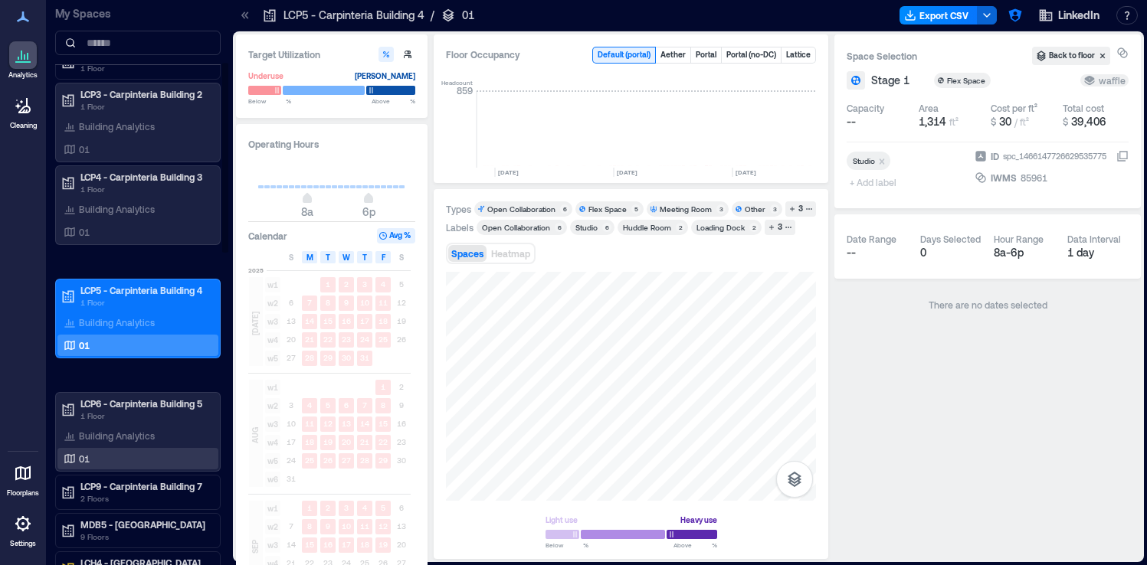
click at [150, 455] on div "01" at bounding box center [135, 458] width 149 height 15
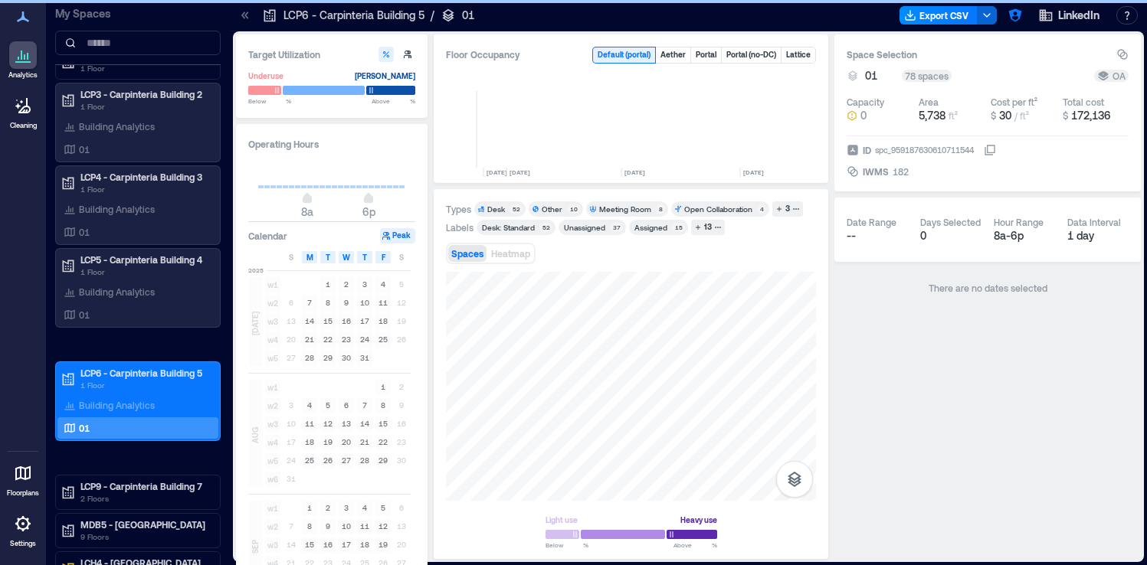
scroll to position [0, 3739]
click at [84, 155] on p "01" at bounding box center [84, 149] width 11 height 12
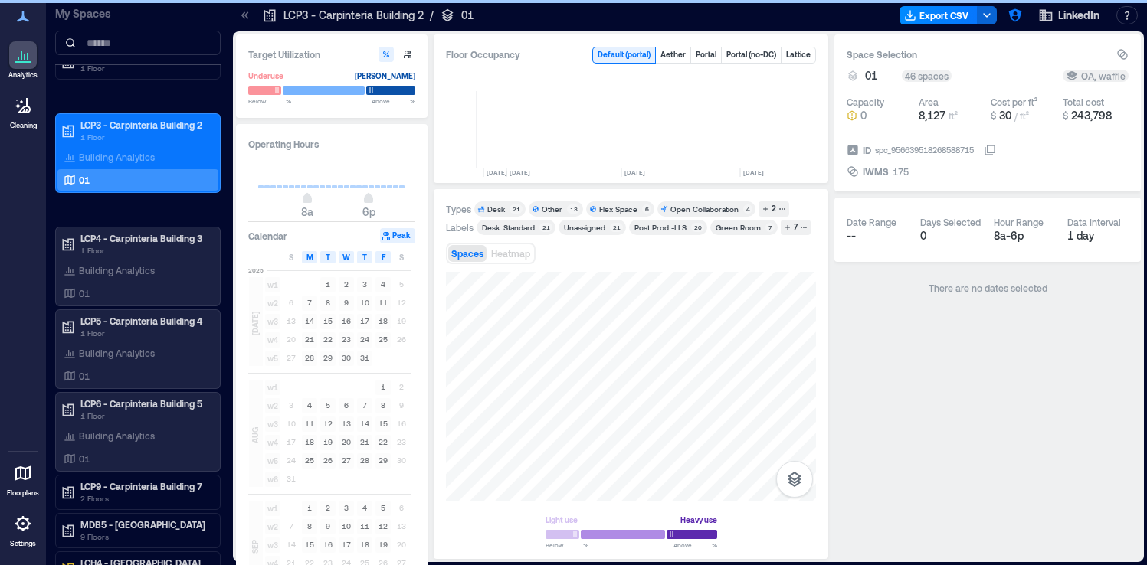
scroll to position [0, 3739]
click at [606, 362] on div at bounding box center [631, 386] width 370 height 229
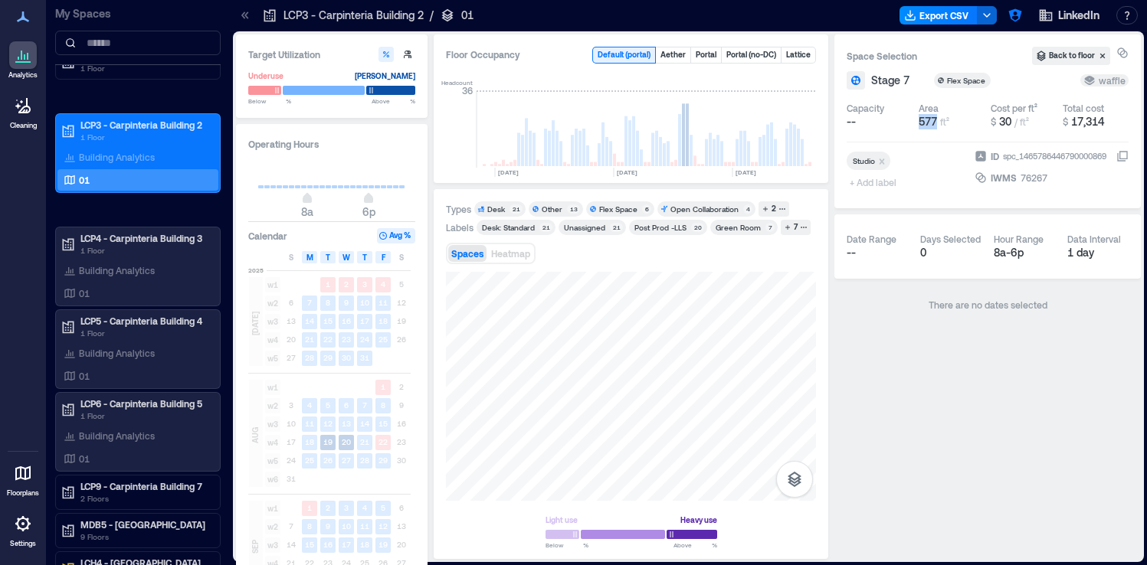
drag, startPoint x: 917, startPoint y: 122, endPoint x: 936, endPoint y: 125, distance: 19.4
click at [936, 125] on div "Capacity -- Area 577 ft² Cost per ft² $ 30 / ft² Total cost $ 17,314" at bounding box center [988, 116] width 282 height 40
click at [937, 455] on div "Space Selection Back to floor Stage 7 Flex Space waffle Capacity -- Area 577 ft…" at bounding box center [987, 296] width 306 height 525
